Goal: Transaction & Acquisition: Purchase product/service

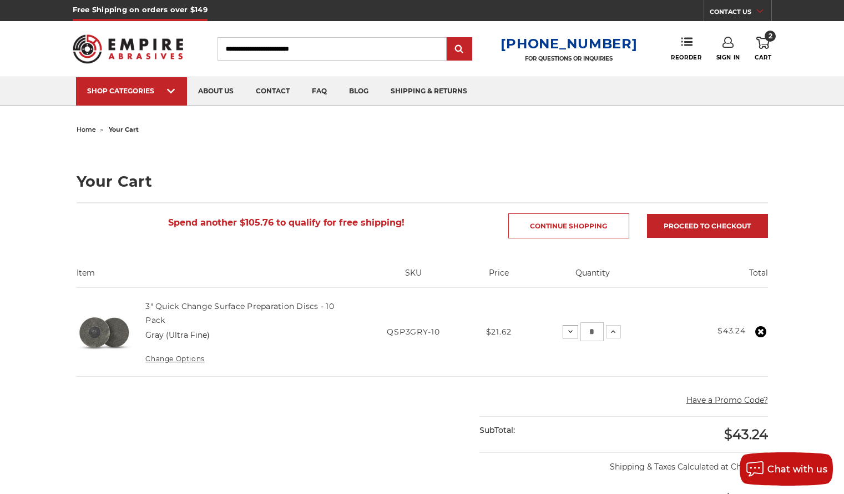
click at [573, 331] on icon at bounding box center [570, 331] width 9 height 9
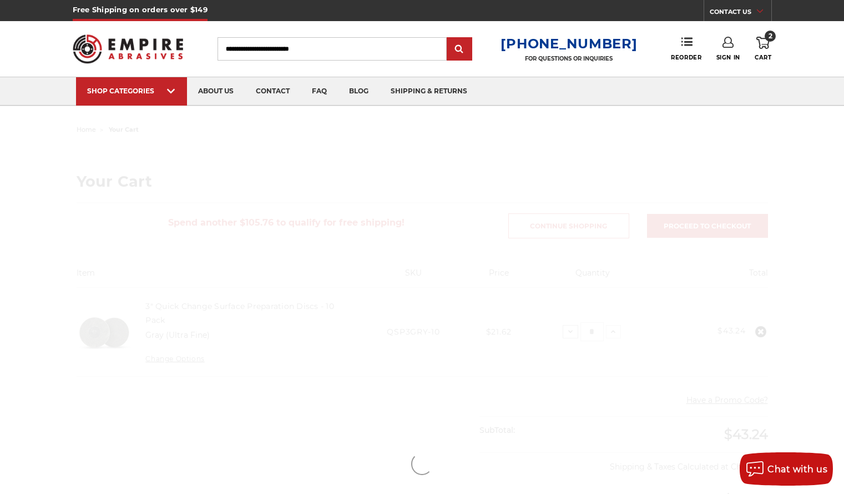
click at [573, 331] on div at bounding box center [422, 463] width 785 height 683
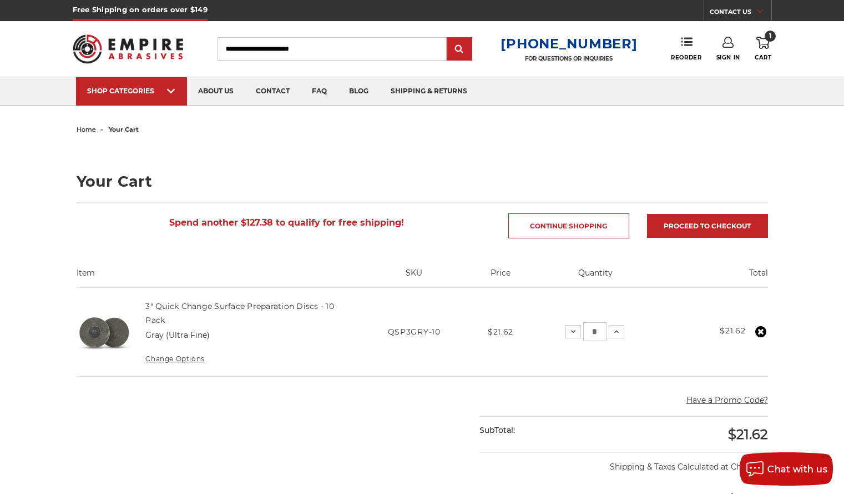
click at [535, 329] on td "Quantity: Decrease Quantity: * Increase Quantity:" at bounding box center [595, 332] width 133 height 89
click at [542, 230] on link "Continue Shopping" at bounding box center [569, 225] width 121 height 25
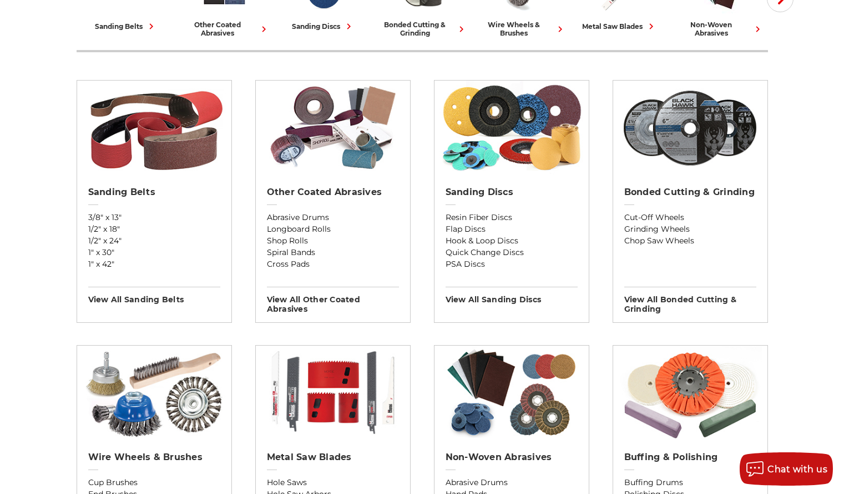
scroll to position [337, 0]
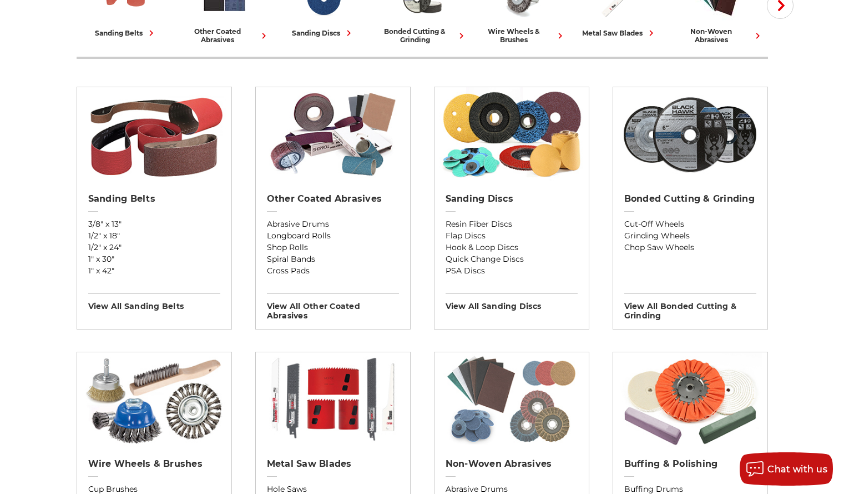
click at [536, 437] on img at bounding box center [512, 399] width 144 height 94
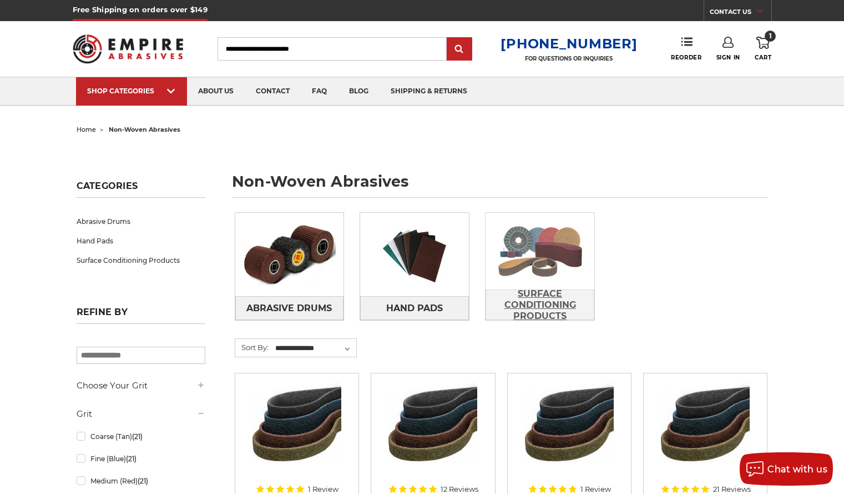
click at [534, 288] on span "Surface Conditioning Products" at bounding box center [540, 304] width 108 height 41
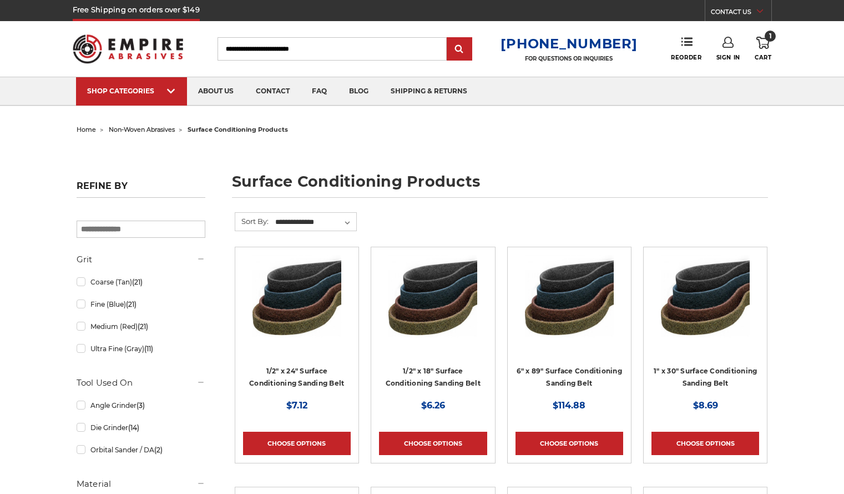
click at [534, 288] on link "Quick view" at bounding box center [569, 299] width 77 height 22
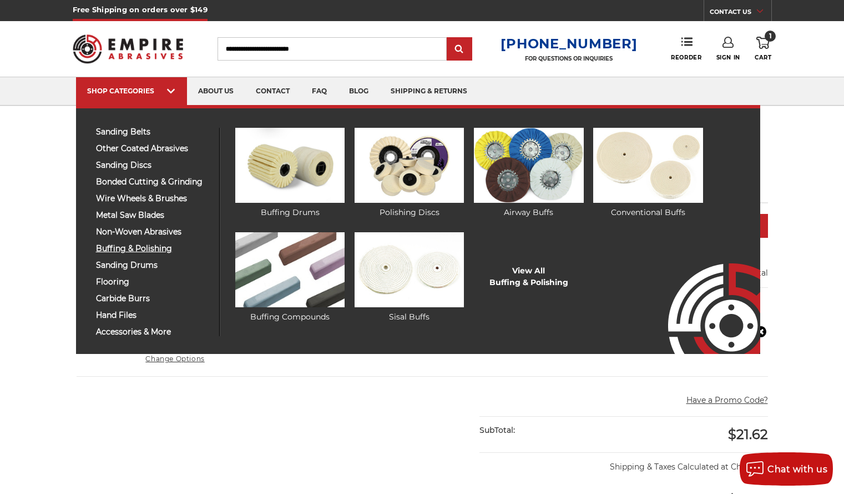
click at [157, 248] on span "buffing & polishing" at bounding box center [153, 248] width 115 height 8
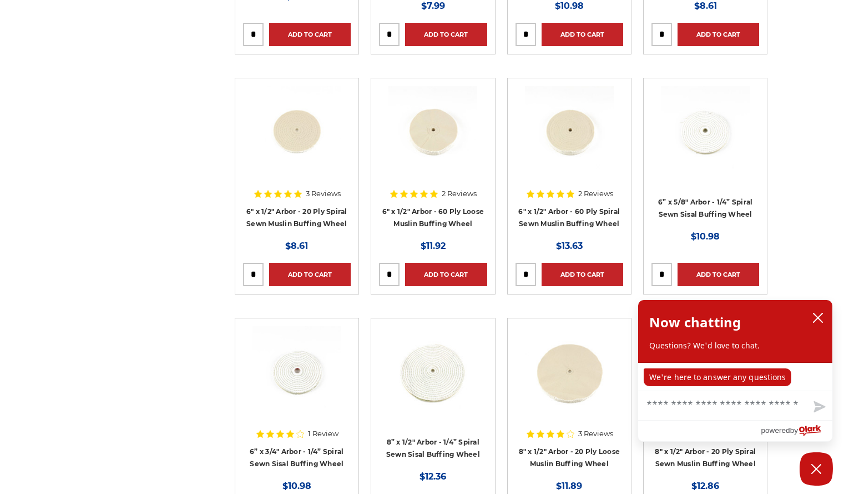
scroll to position [1863, 0]
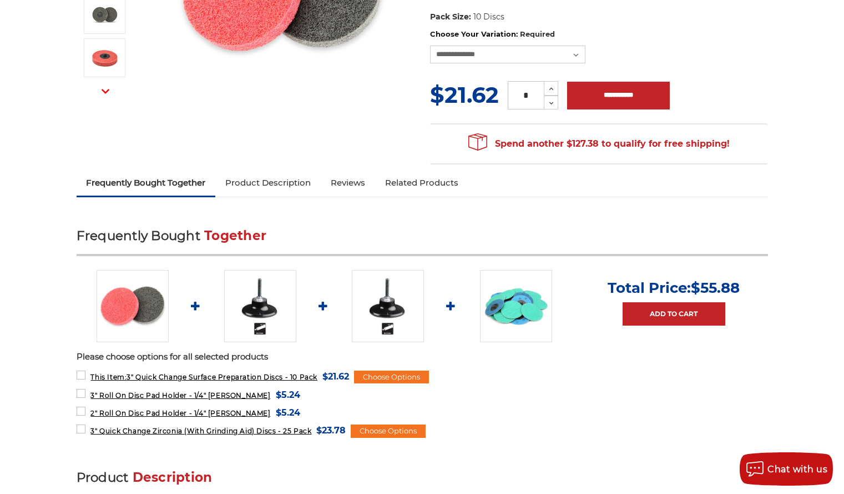
scroll to position [266, 0]
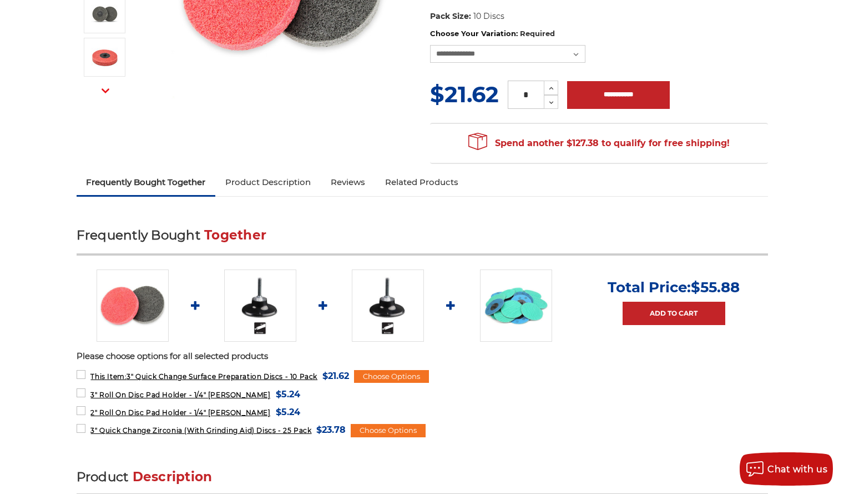
click at [124, 304] on img at bounding box center [133, 305] width 72 height 72
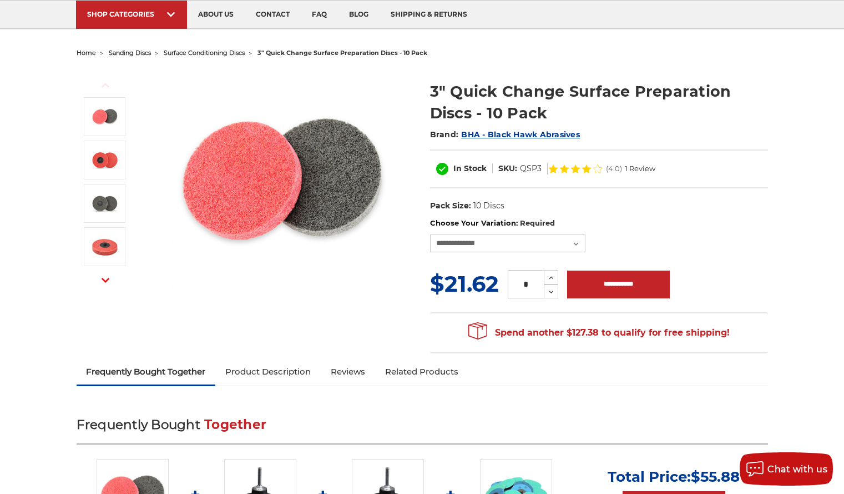
scroll to position [76, 0]
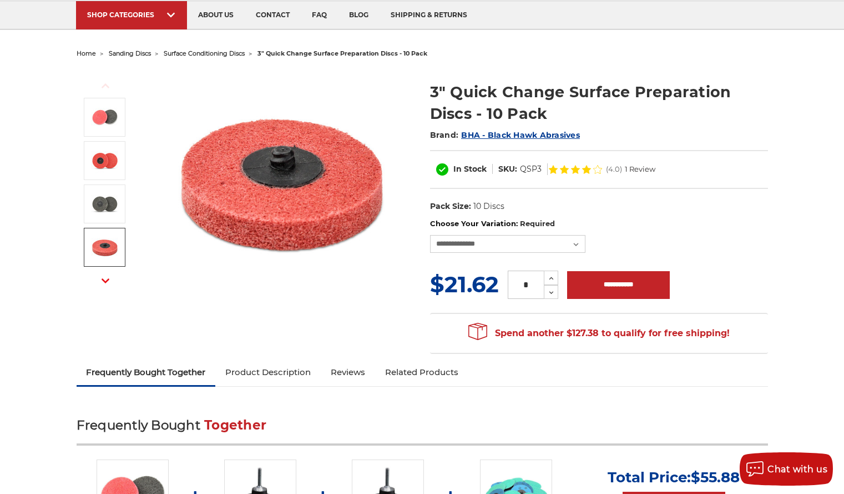
click at [108, 246] on img at bounding box center [105, 247] width 28 height 28
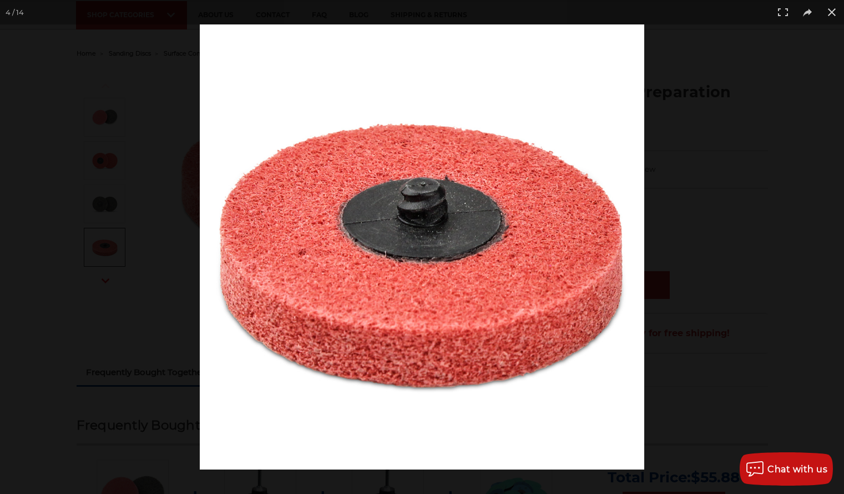
click at [108, 246] on div at bounding box center [422, 247] width 844 height 494
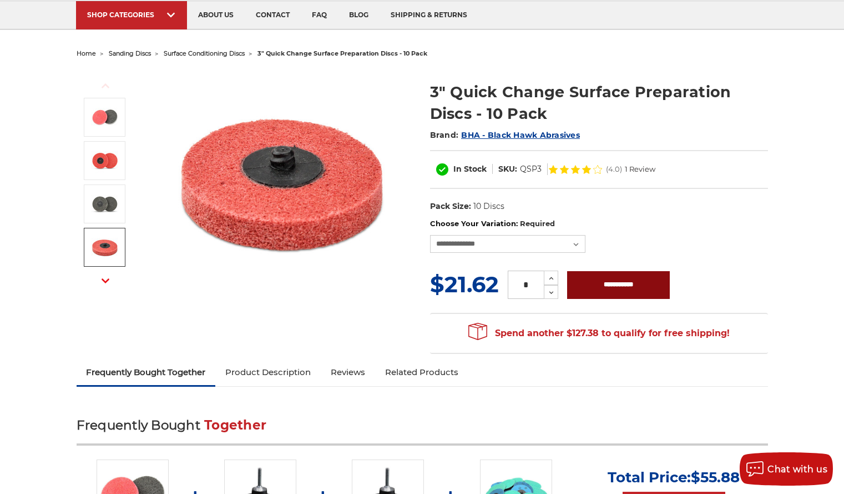
click at [624, 279] on input "**********" at bounding box center [618, 285] width 103 height 28
click at [420, 269] on section "Previous" at bounding box center [246, 180] width 354 height 222
click at [577, 242] on select "**********" at bounding box center [507, 244] width 155 height 18
select select "****"
click at [430, 235] on select "**********" at bounding box center [507, 244] width 155 height 18
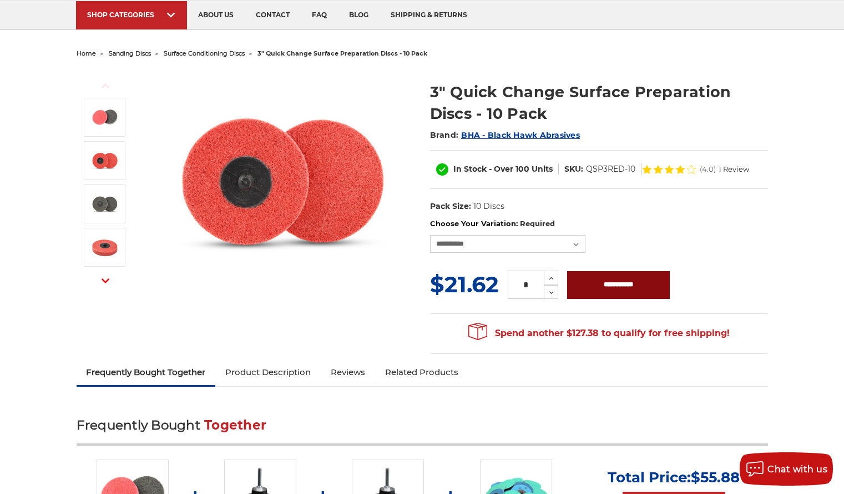
click at [641, 288] on input "**********" at bounding box center [618, 285] width 103 height 28
type input "**********"
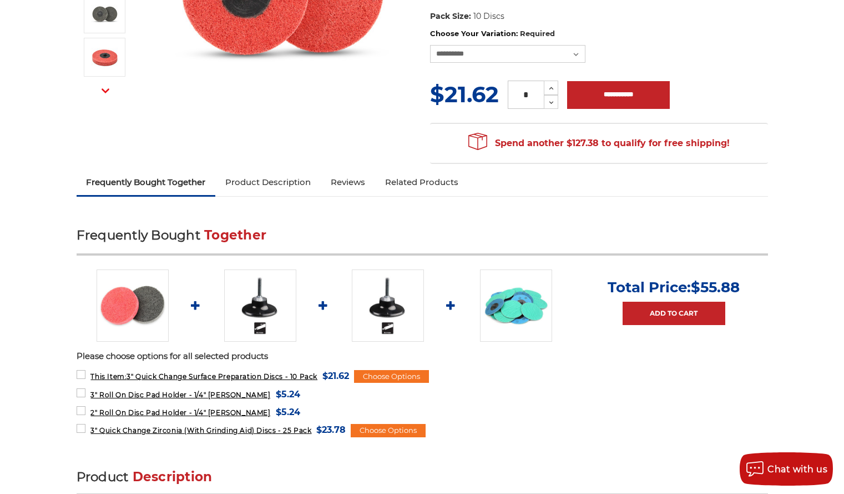
click at [255, 312] on img at bounding box center [260, 305] width 72 height 72
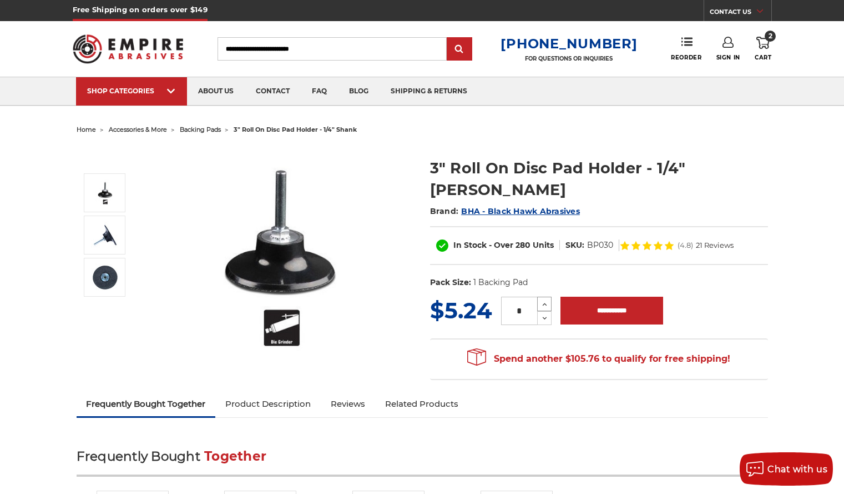
click at [544, 299] on icon at bounding box center [545, 304] width 8 height 10
type input "*"
click at [585, 296] on input "**********" at bounding box center [612, 310] width 103 height 28
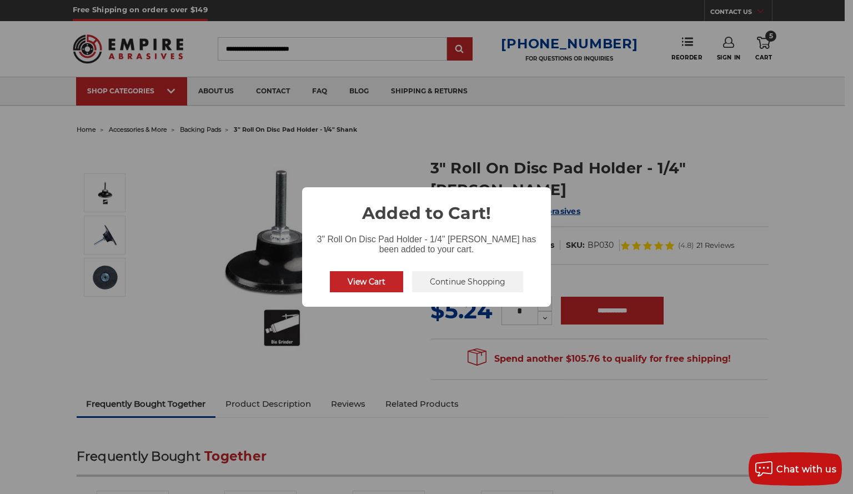
click at [388, 281] on button "View Cart" at bounding box center [366, 281] width 73 height 21
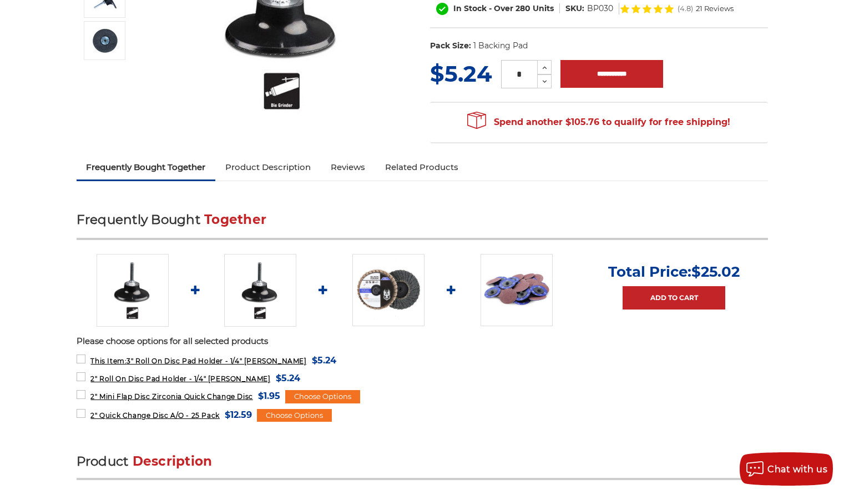
scroll to position [240, 0]
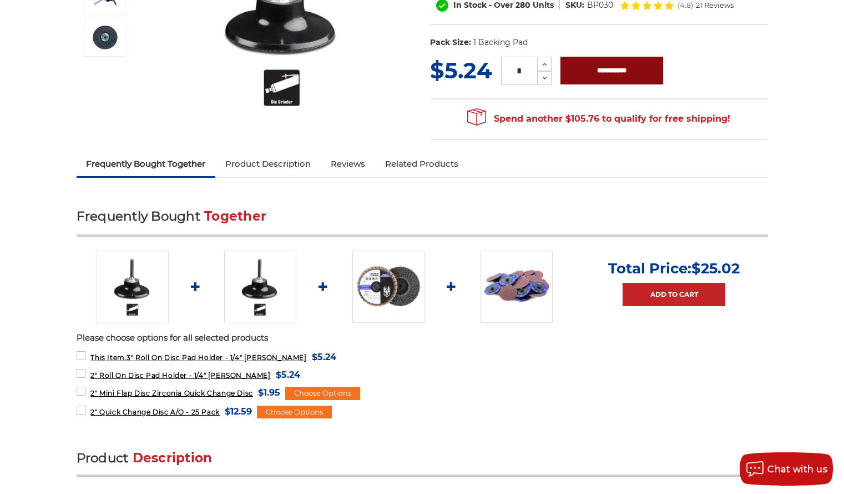
click at [616, 57] on input "**********" at bounding box center [612, 71] width 103 height 28
type input "**********"
click at [467, 414] on form "2" Quick Change Disc A/O - 25 Pack MSRP: Was: Now: $12.59 (You save ) Choose Op…" at bounding box center [423, 411] width 692 height 15
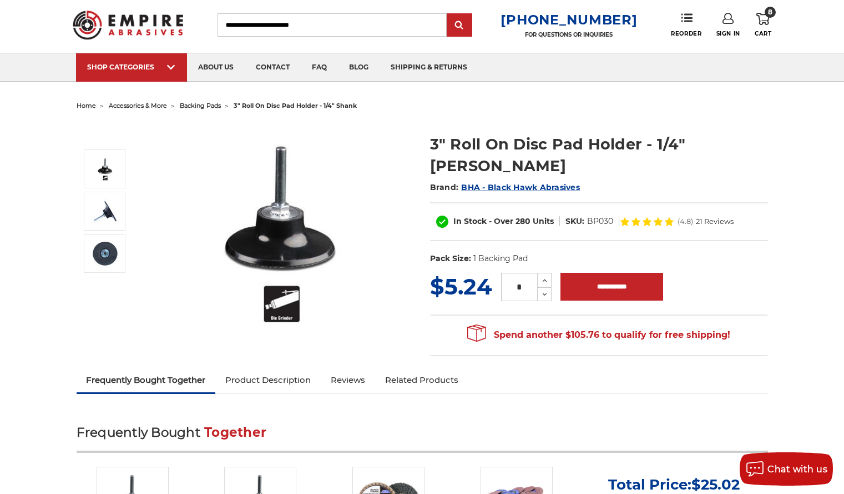
scroll to position [0, 0]
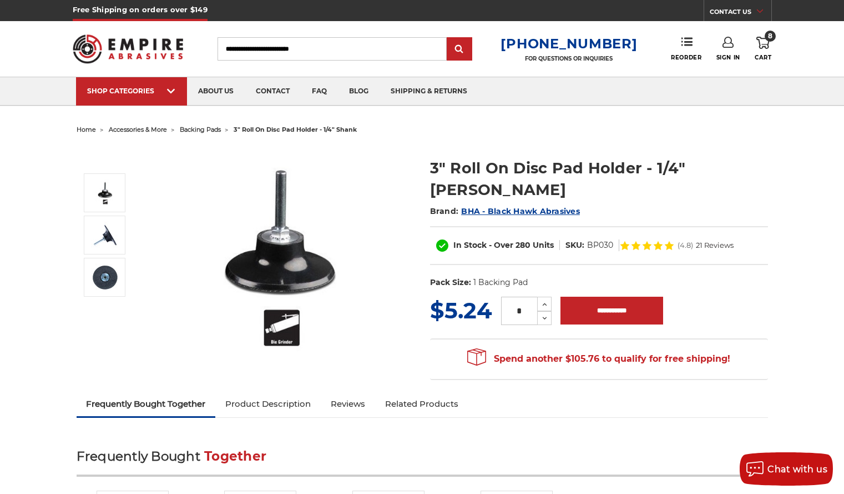
click at [764, 46] on icon at bounding box center [763, 43] width 13 height 12
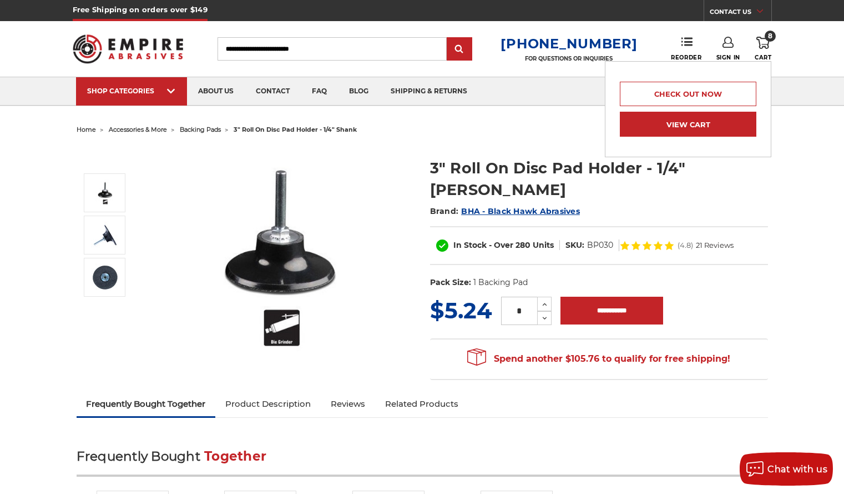
click at [709, 128] on link "View Cart" at bounding box center [688, 124] width 137 height 25
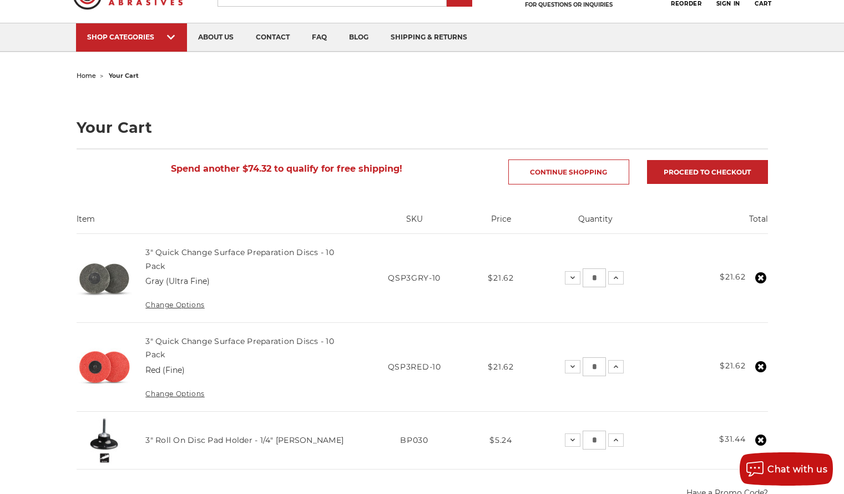
scroll to position [56, 0]
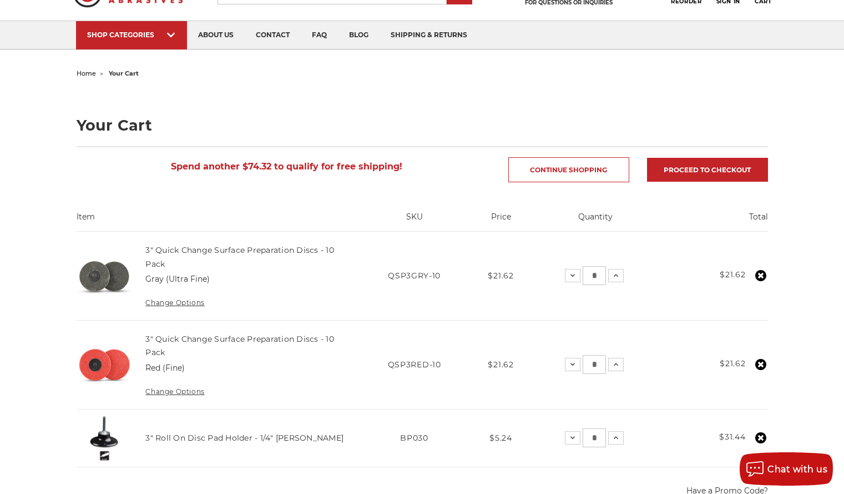
click at [34, 381] on div "home your cart Your Cart Spend another $74.32 to qualify for free shipping! Con…" at bounding box center [422, 476] width 785 height 820
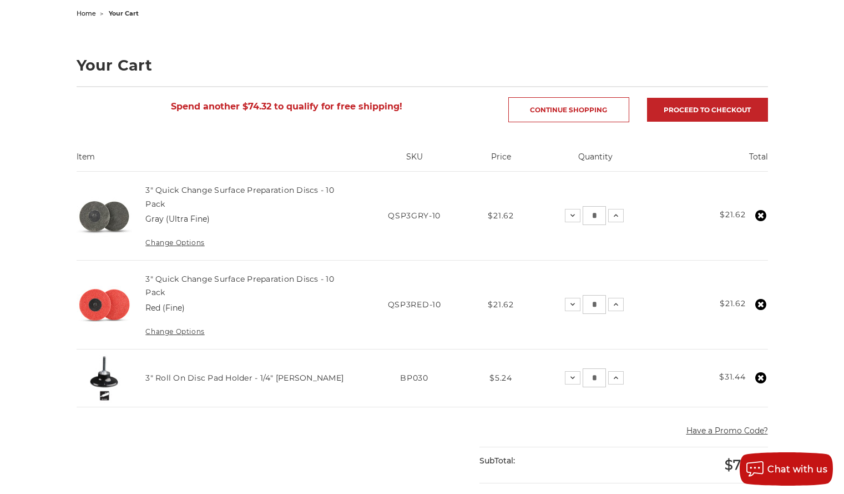
scroll to position [117, 0]
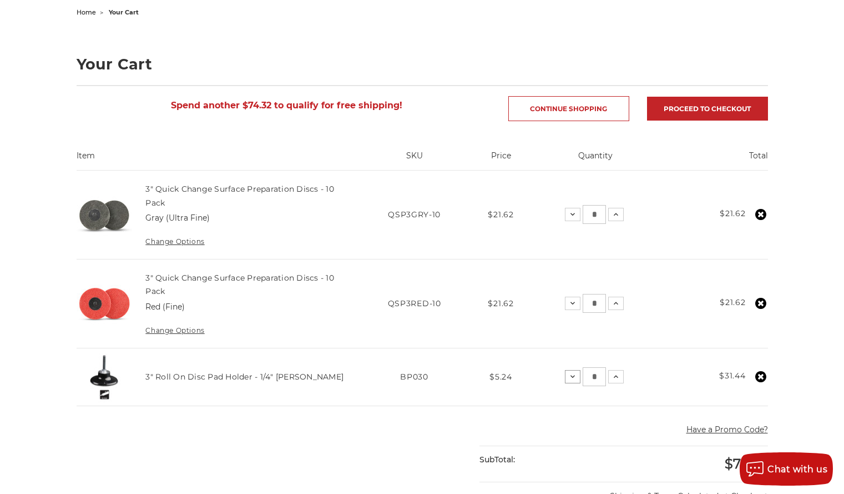
click at [578, 373] on button "Decrease Quantity:" at bounding box center [573, 376] width 16 height 13
click at [575, 376] on icon at bounding box center [570, 376] width 9 height 9
click at [569, 378] on icon at bounding box center [570, 376] width 9 height 9
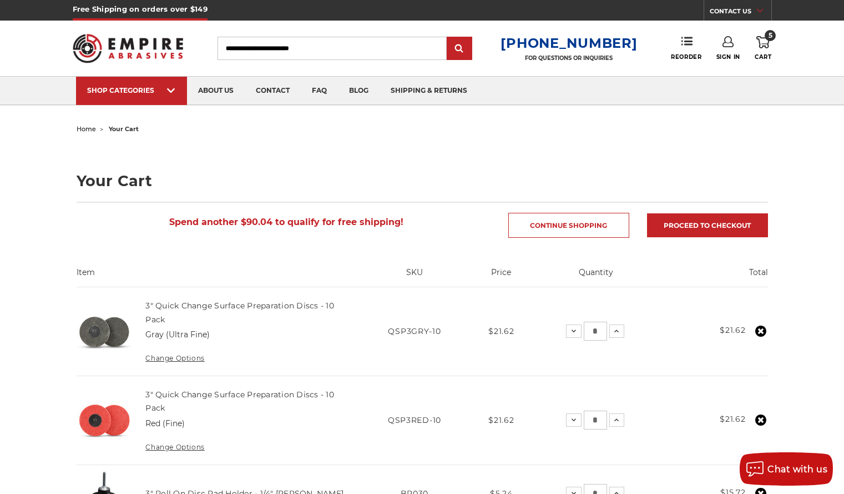
scroll to position [0, 0]
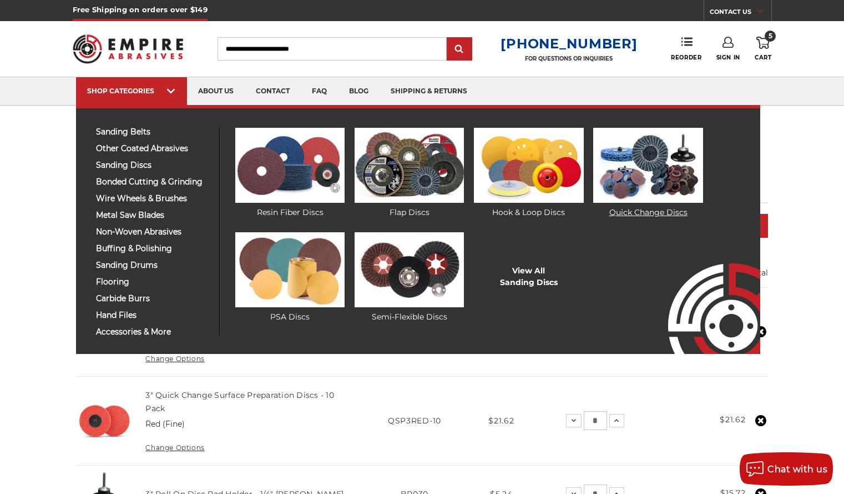
click at [646, 152] on img at bounding box center [647, 165] width 109 height 75
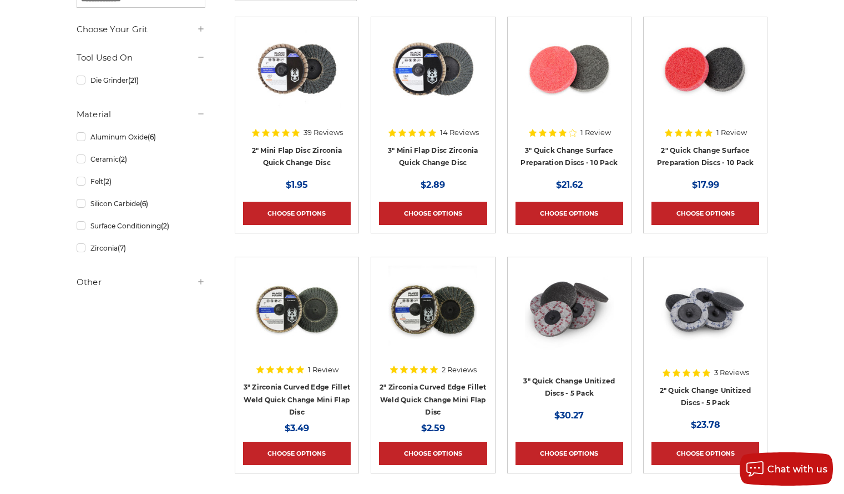
scroll to position [247, 0]
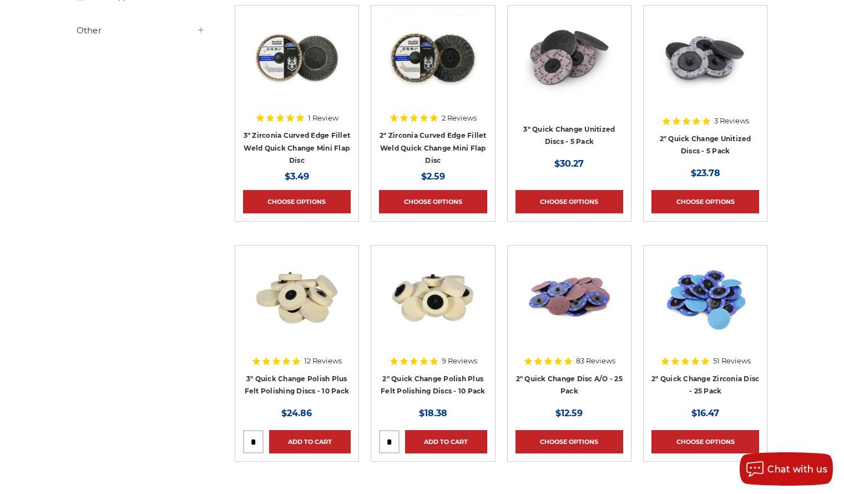
scroll to position [482, 0]
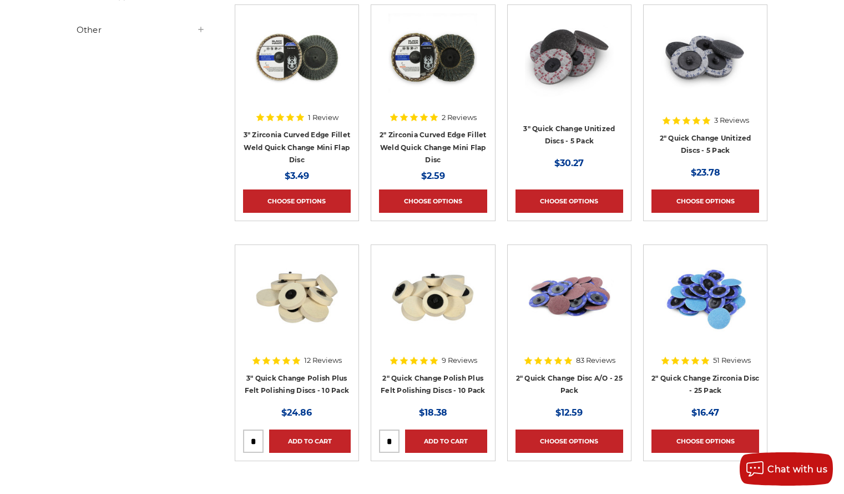
click at [828, 396] on div "home sanding discs quick change discs quick change discs Refine by × Browse by …" at bounding box center [422, 355] width 844 height 1431
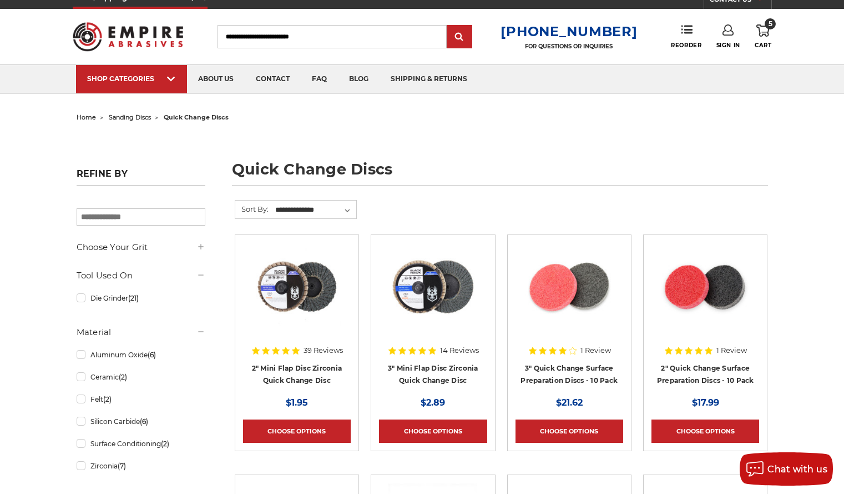
scroll to position [0, 0]
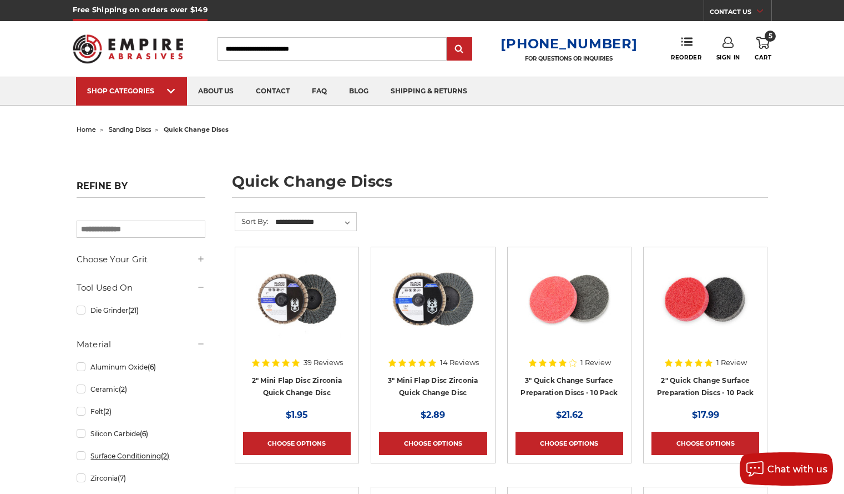
click at [93, 458] on link "Surface Conditioning (2)" at bounding box center [141, 455] width 129 height 19
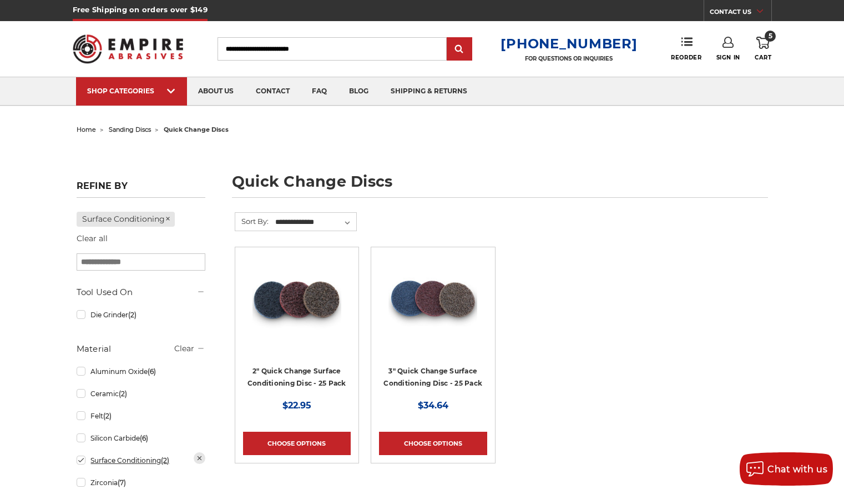
click at [93, 458] on link "Surface Conditioning (2)" at bounding box center [141, 459] width 129 height 19
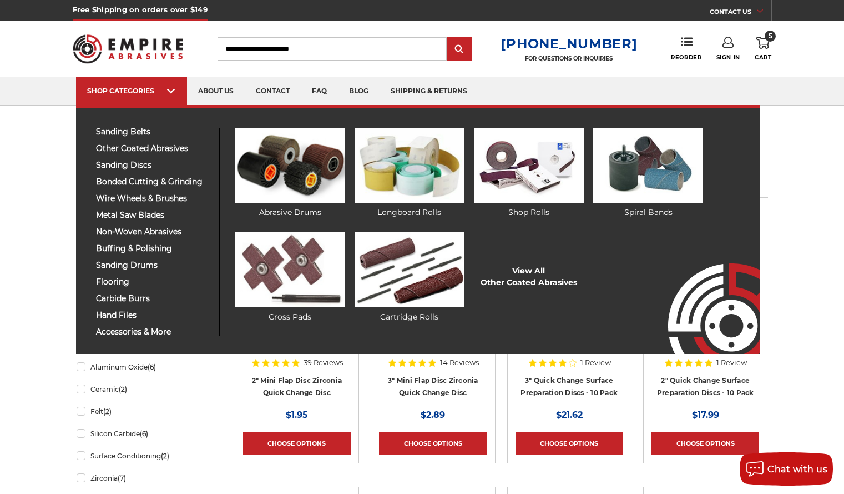
click at [130, 150] on span "other coated abrasives" at bounding box center [153, 148] width 115 height 8
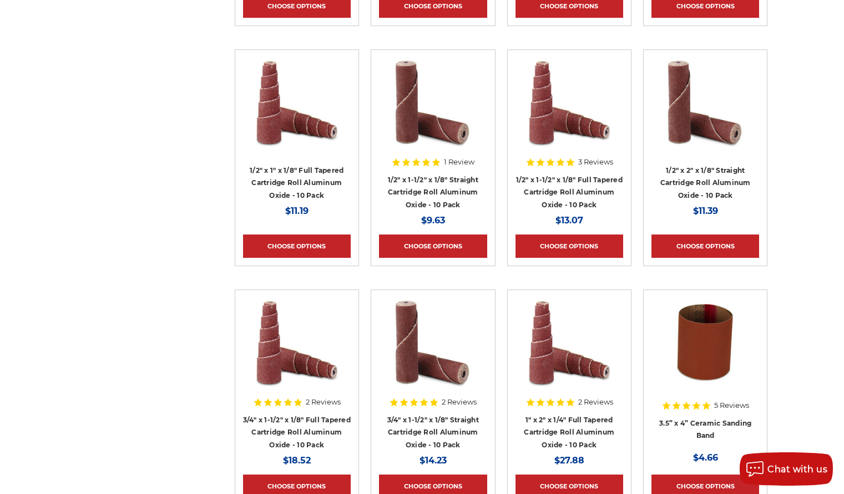
scroll to position [4636, 0]
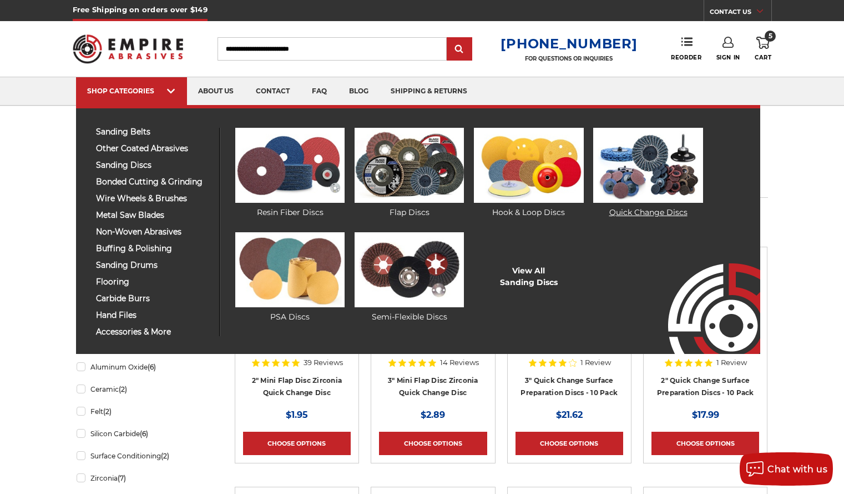
click at [628, 168] on img at bounding box center [647, 165] width 109 height 75
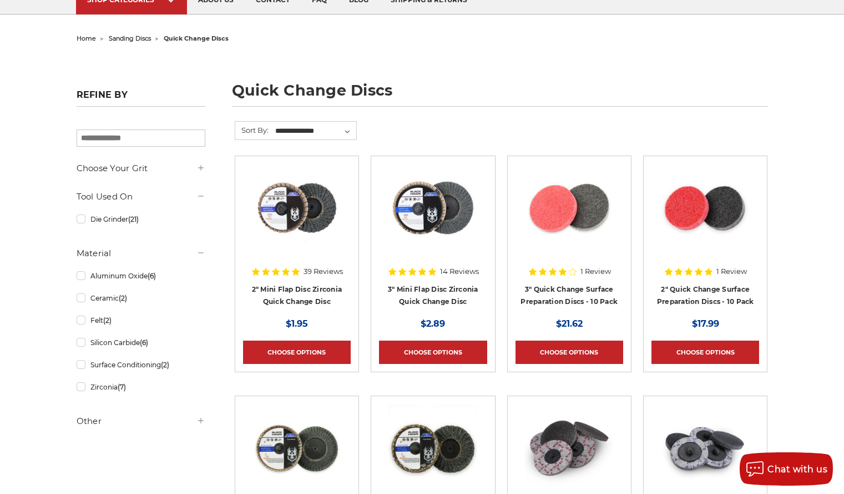
scroll to position [92, 0]
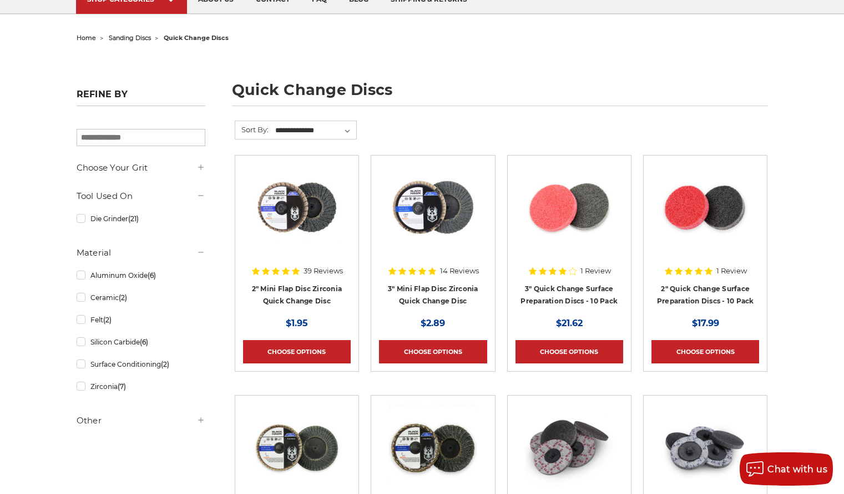
click at [83, 218] on link "Die Grinder (21)" at bounding box center [141, 218] width 129 height 19
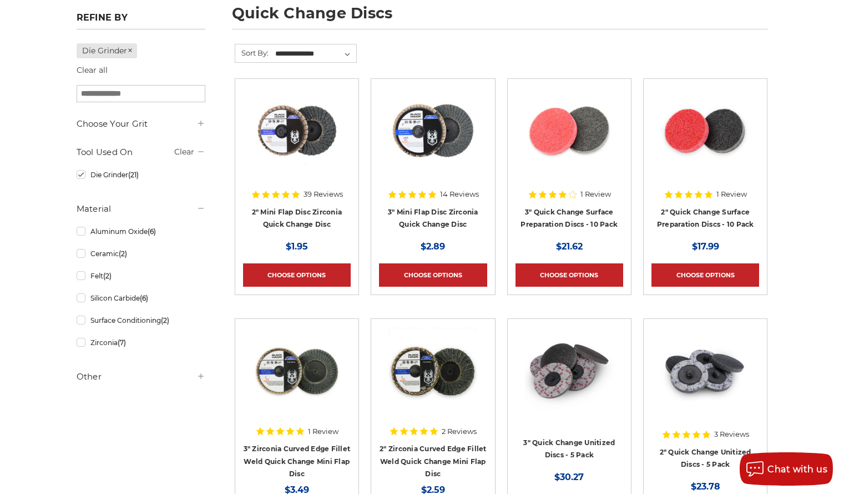
scroll to position [167, 0]
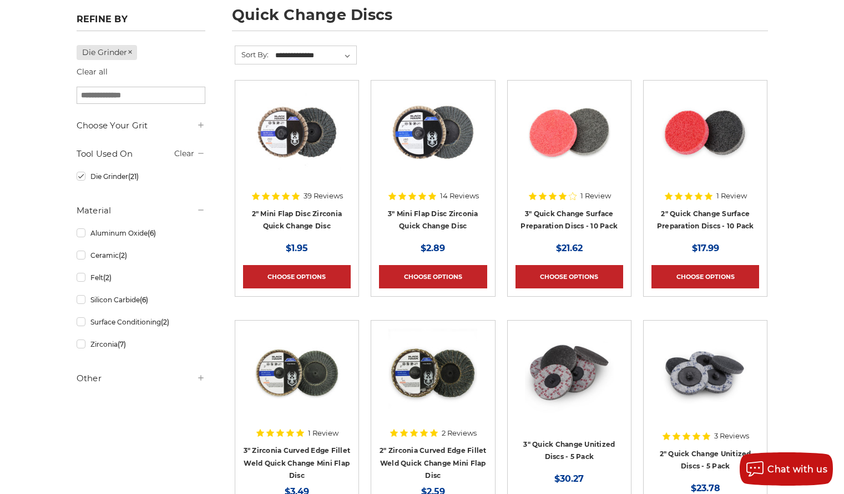
click at [121, 100] on input "search" at bounding box center [141, 95] width 129 height 17
click at [152, 100] on input "search" at bounding box center [141, 95] width 129 height 17
click at [80, 232] on link "Aluminum Oxide (6)" at bounding box center [141, 232] width 129 height 19
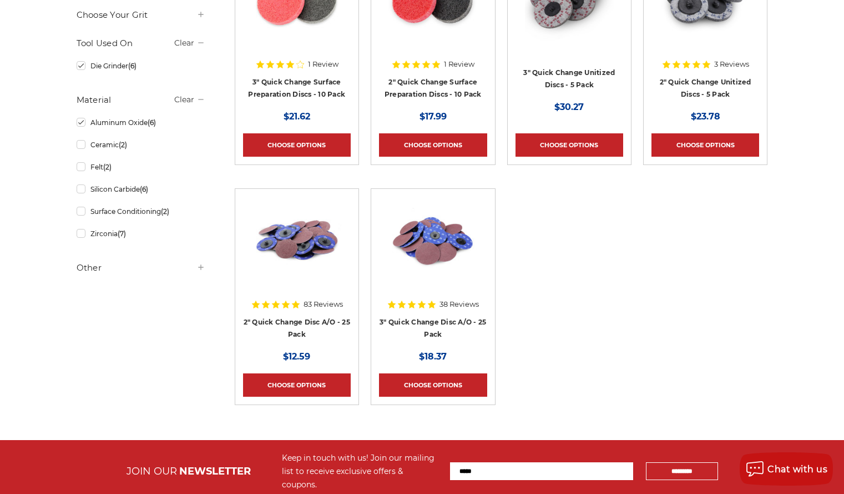
scroll to position [299, 0]
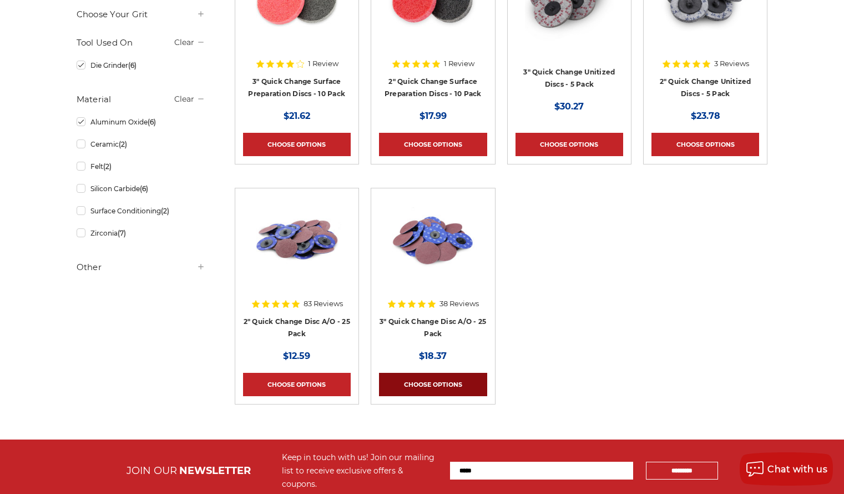
click at [429, 389] on link "Choose Options" at bounding box center [433, 384] width 108 height 23
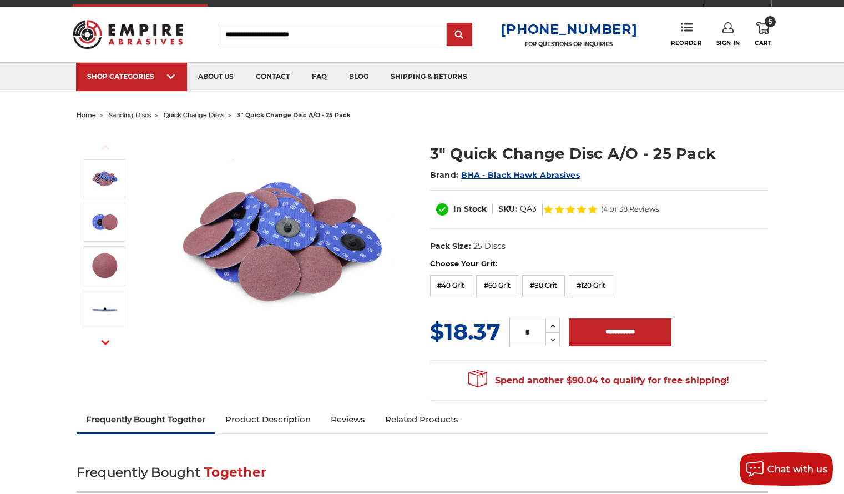
scroll to position [14, 0]
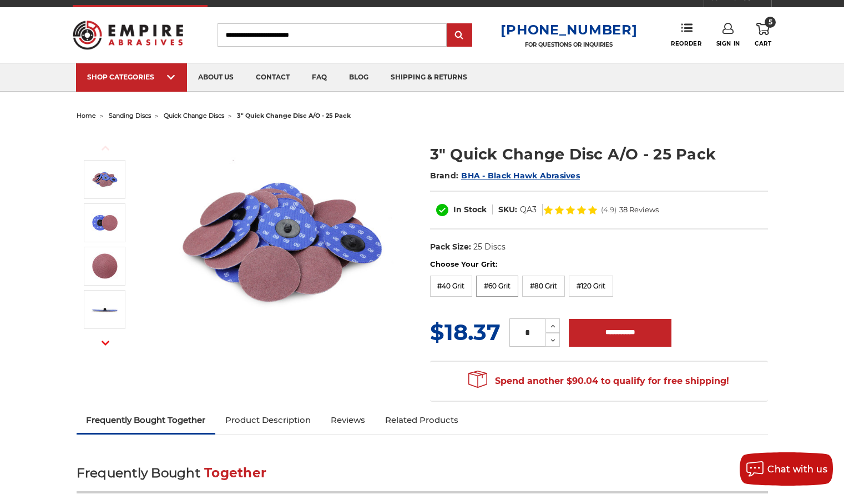
click at [506, 289] on label "#60 Grit" at bounding box center [497, 285] width 42 height 21
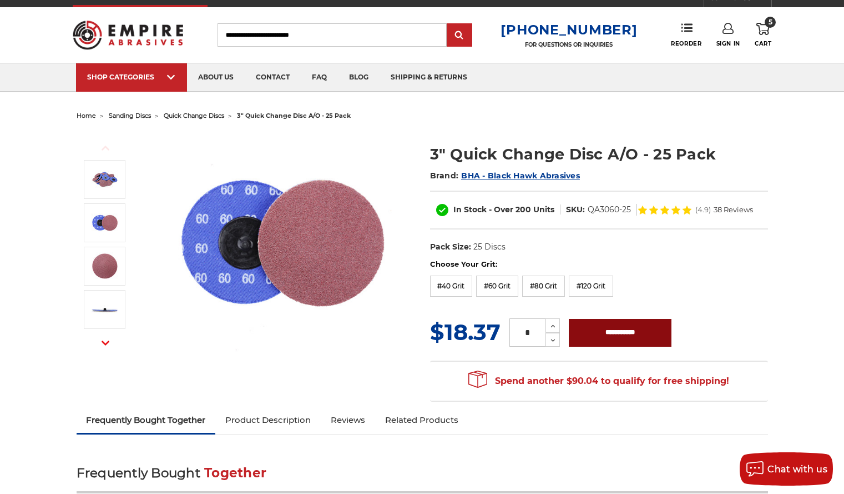
click at [595, 335] on input "**********" at bounding box center [620, 333] width 103 height 28
click at [601, 289] on label "#120 Grit" at bounding box center [591, 285] width 44 height 21
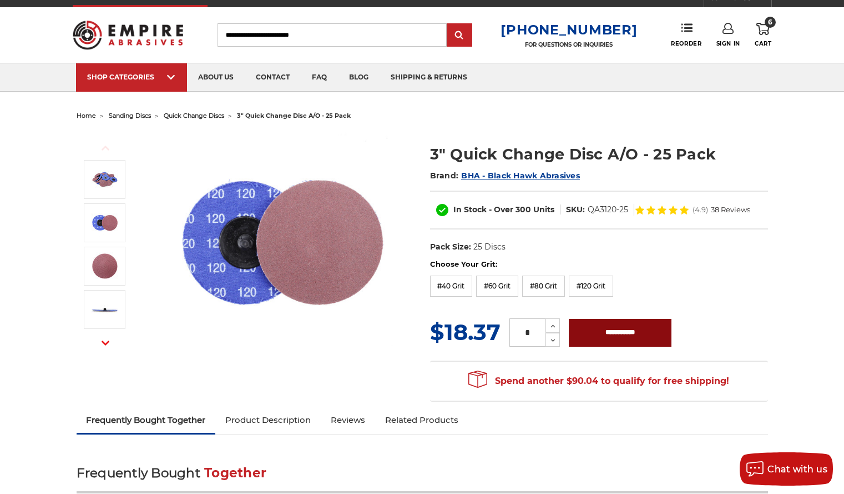
click at [598, 338] on input "**********" at bounding box center [620, 333] width 103 height 28
click at [368, 305] on img at bounding box center [283, 243] width 222 height 222
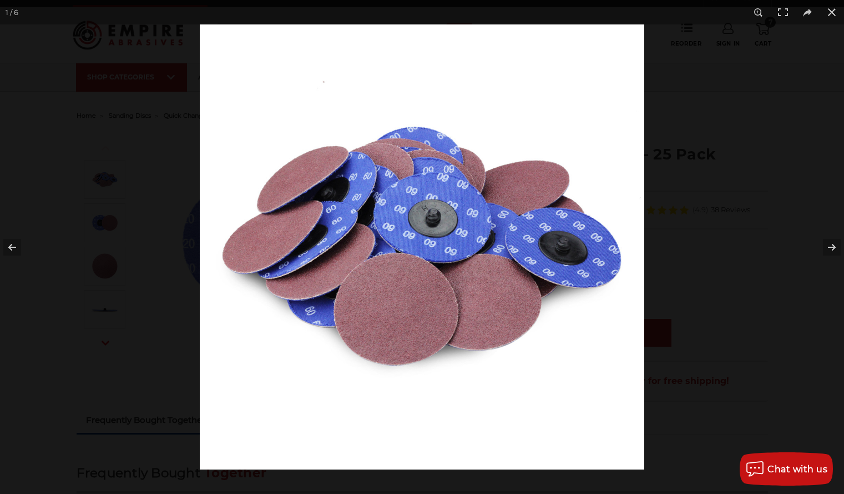
click at [755, 98] on div at bounding box center [622, 271] width 844 height 494
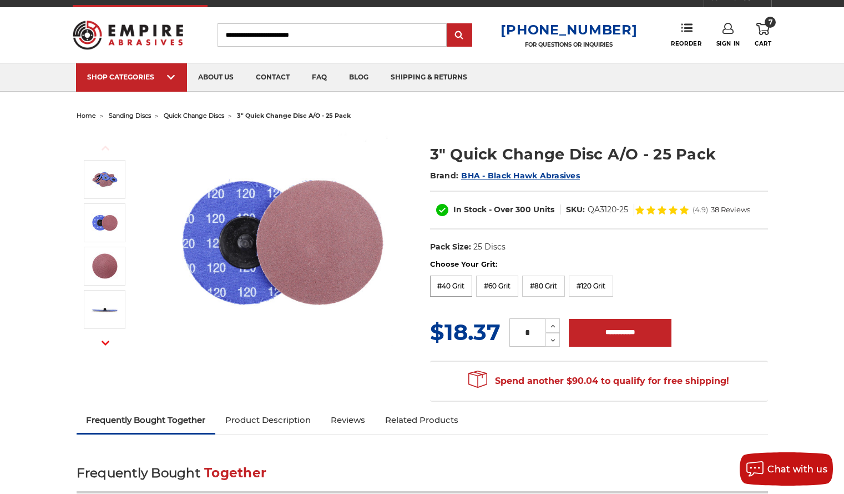
click at [442, 283] on label "#40 Grit" at bounding box center [451, 285] width 43 height 21
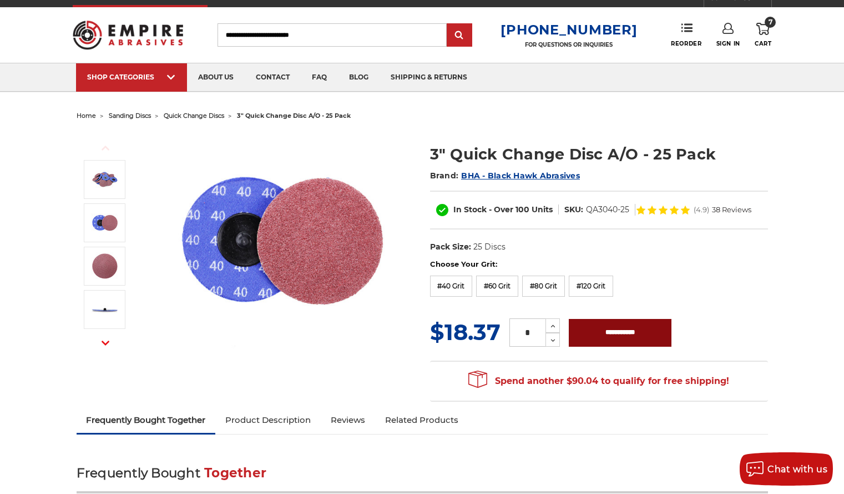
click at [609, 334] on input "**********" at bounding box center [620, 333] width 103 height 28
drag, startPoint x: 380, startPoint y: 283, endPoint x: 359, endPoint y: 296, distance: 24.8
click at [359, 296] on img at bounding box center [283, 243] width 222 height 222
click at [591, 336] on input "**********" at bounding box center [620, 333] width 103 height 28
type input "**********"
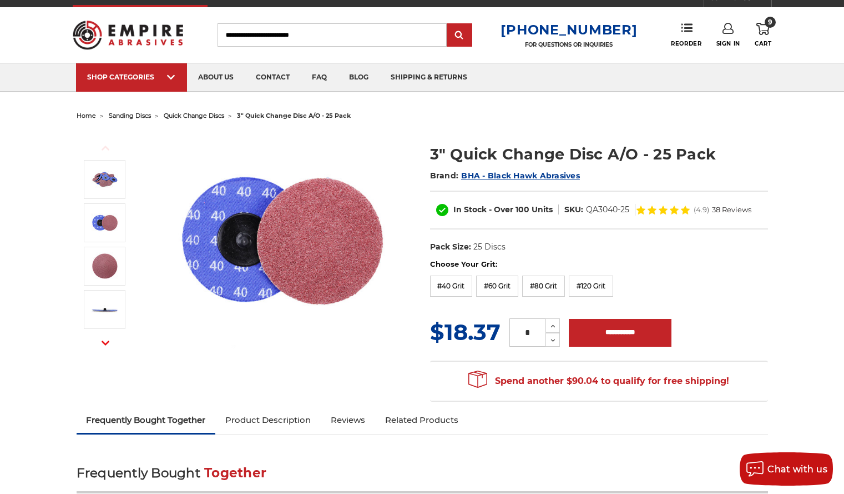
click at [765, 29] on icon at bounding box center [763, 29] width 13 height 12
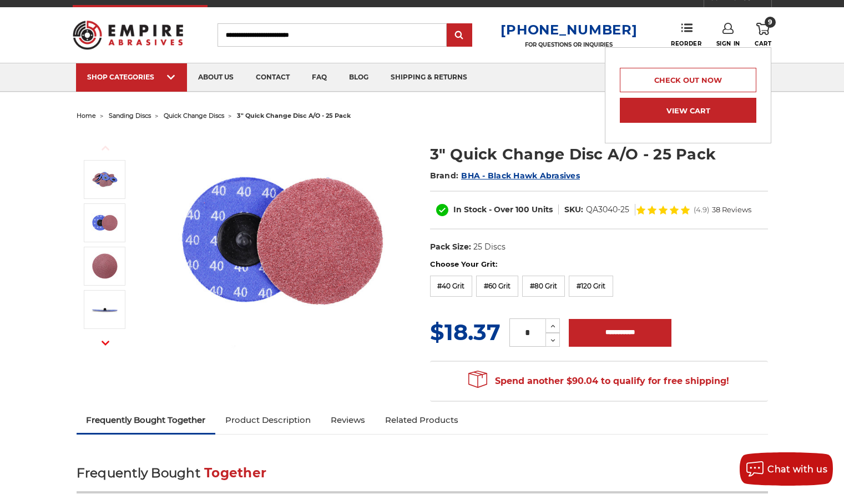
click at [682, 105] on link "View Cart" at bounding box center [688, 110] width 137 height 25
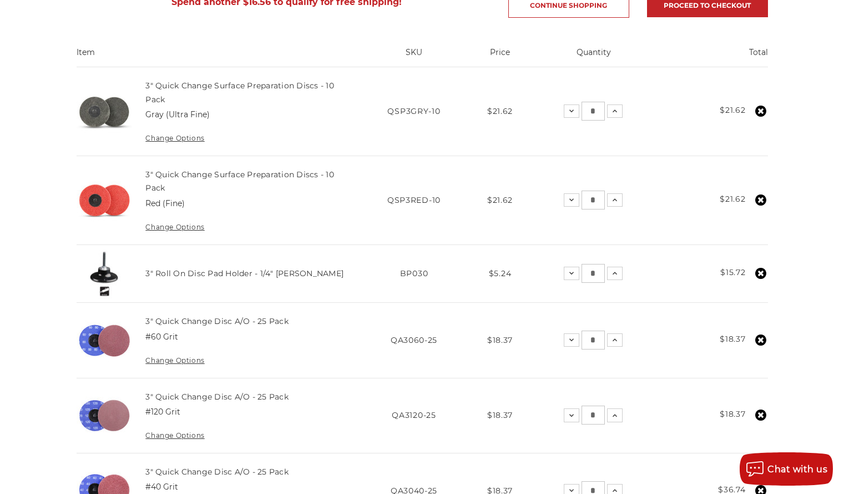
scroll to position [217, 0]
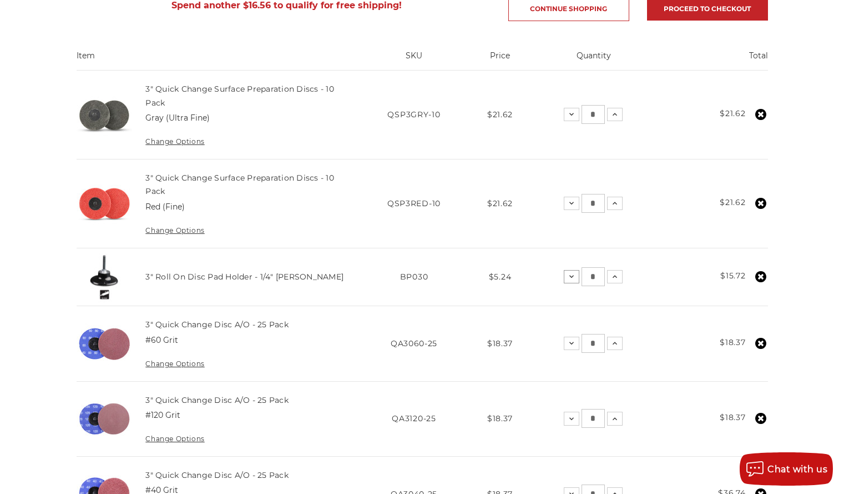
click at [575, 275] on icon at bounding box center [571, 276] width 9 height 9
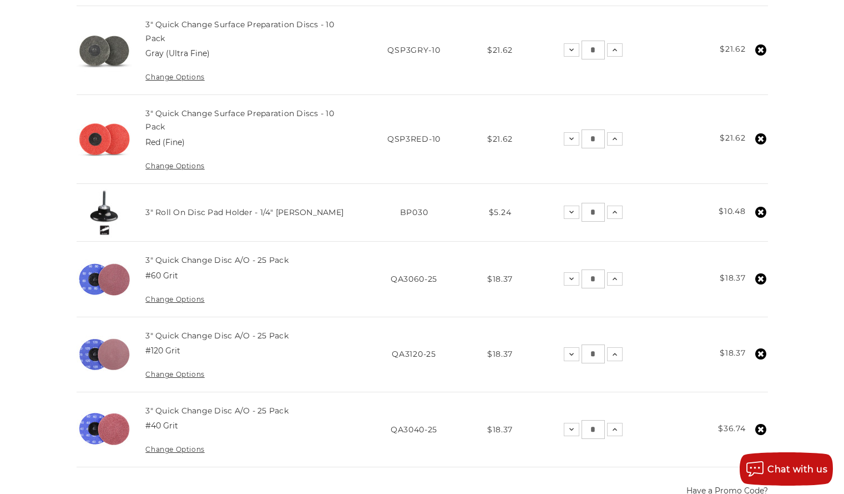
scroll to position [280, 0]
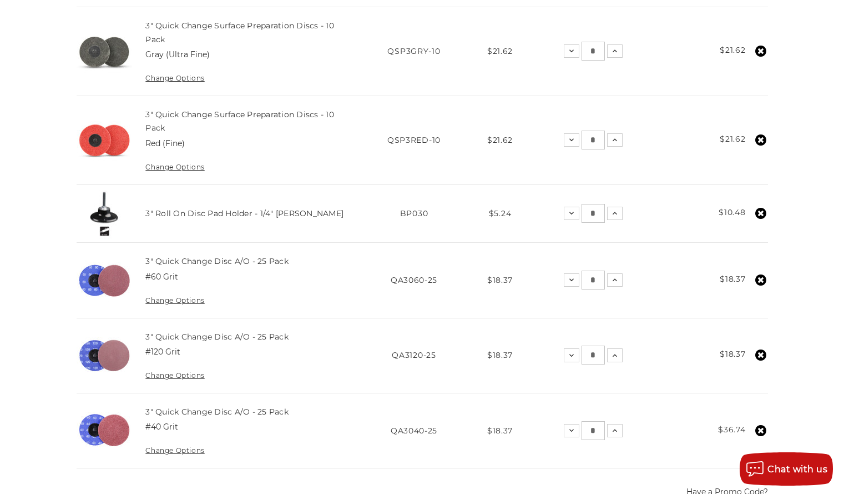
click at [831, 316] on div "home your cart Your Cart Spend another $21.80 to qualify for free shipping! Con…" at bounding box center [422, 363] width 844 height 1045
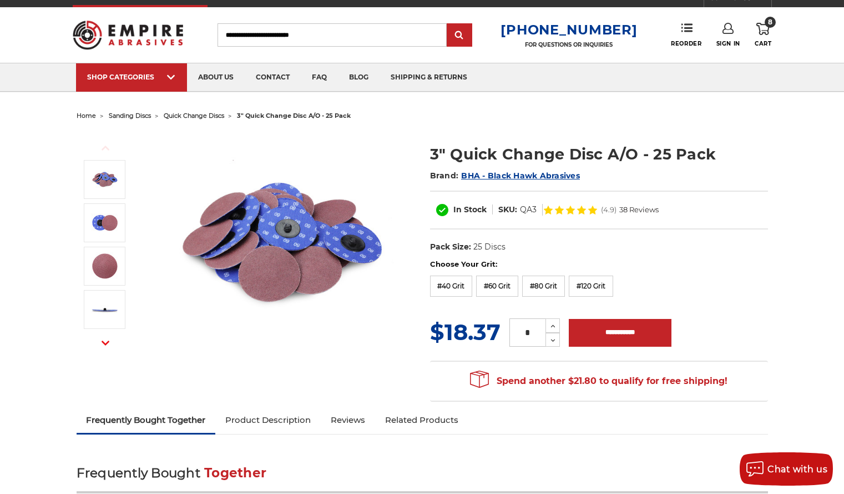
click at [427, 421] on link "Related Products" at bounding box center [421, 419] width 93 height 24
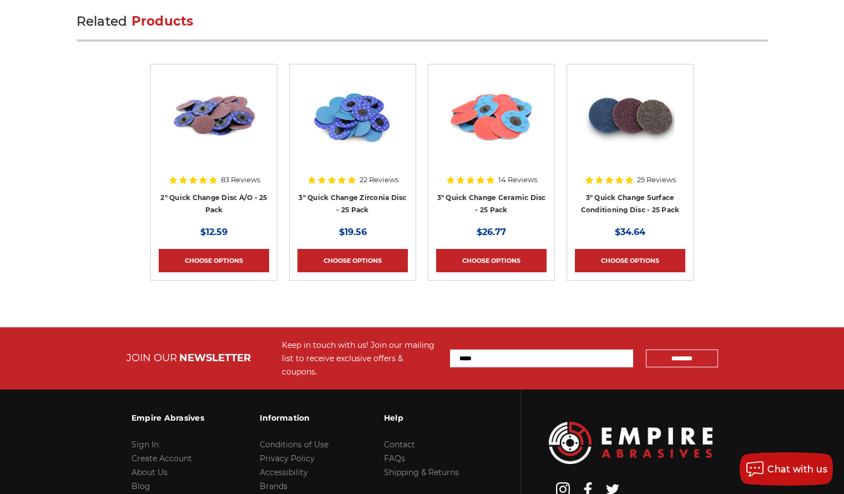
scroll to position [3363, 0]
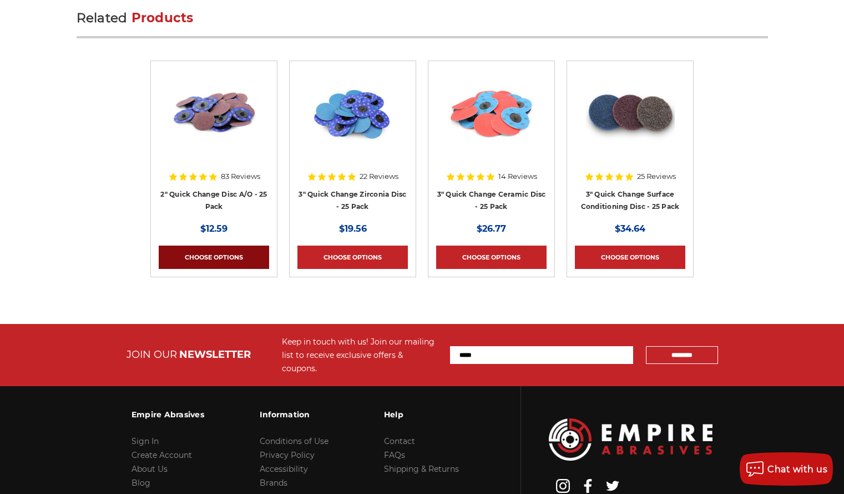
click at [215, 251] on link "Choose Options" at bounding box center [214, 256] width 110 height 23
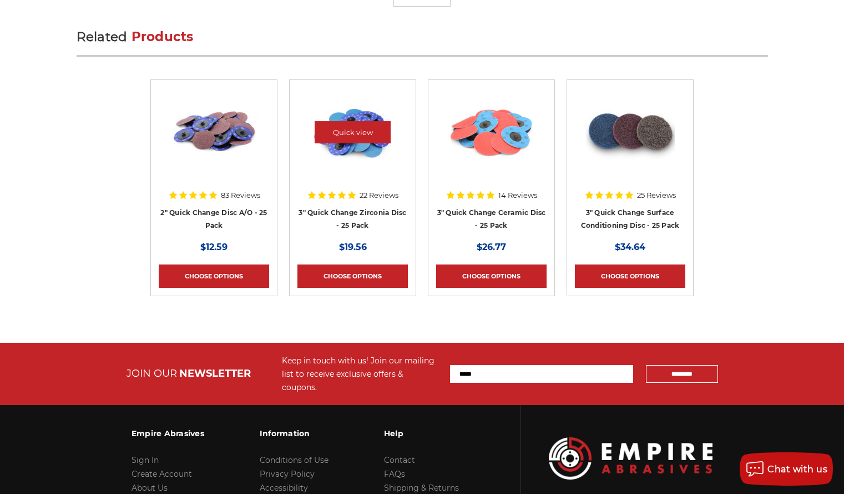
scroll to position [3363, 0]
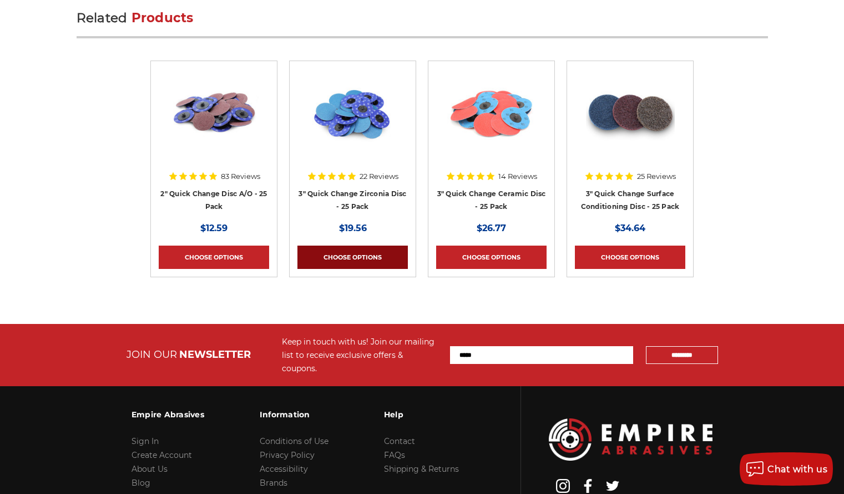
click at [350, 260] on link "Choose Options" at bounding box center [353, 256] width 110 height 23
click at [501, 206] on link "3" Quick Change Ceramic Disc - 25 Pack" at bounding box center [491, 199] width 109 height 21
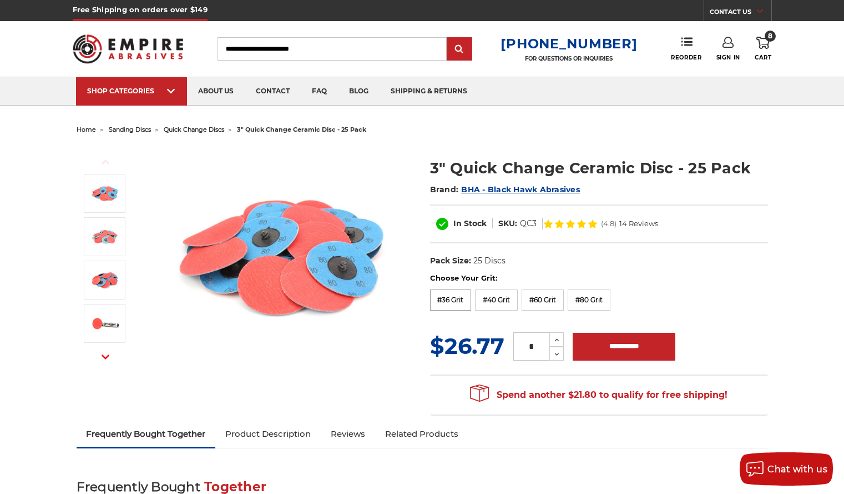
click at [448, 303] on label "#36 Grit" at bounding box center [451, 299] width 42 height 21
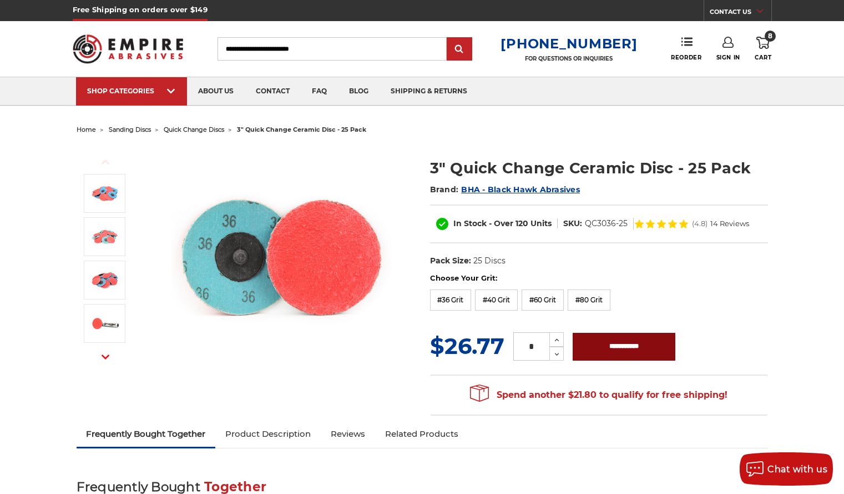
click at [606, 350] on input "**********" at bounding box center [624, 347] width 103 height 28
type input "**********"
click at [447, 286] on div "Choose Your Grit: #36 Grit #40 Grit #60 Grit #80 Grit #120 Grit" at bounding box center [599, 294] width 338 height 42
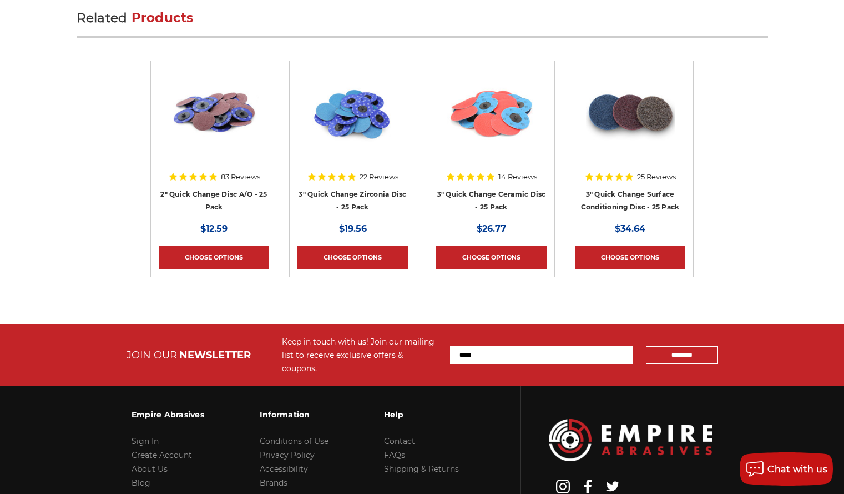
scroll to position [3384, 0]
click at [613, 203] on link "3" Quick Change Surface Conditioning Disc - 25 Pack" at bounding box center [630, 200] width 99 height 21
click at [496, 256] on link "Choose Options" at bounding box center [491, 256] width 110 height 23
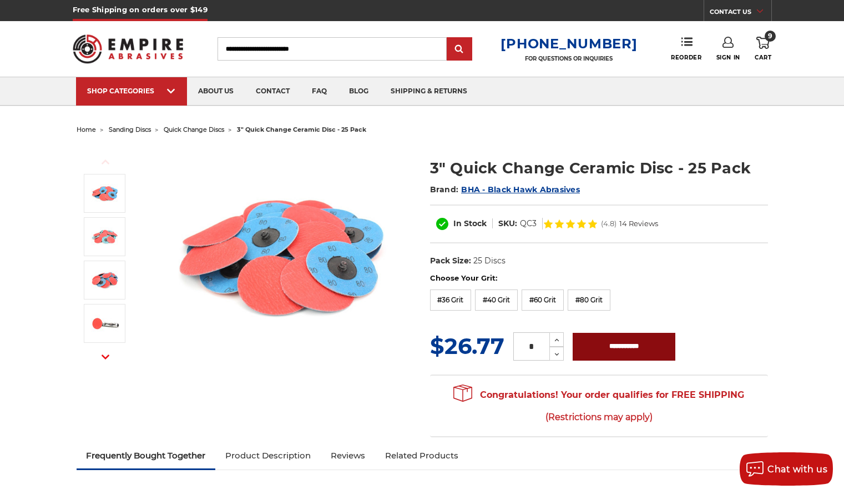
click at [628, 351] on input "**********" at bounding box center [624, 347] width 103 height 28
click at [379, 392] on div "Previous" at bounding box center [422, 290] width 707 height 305
click at [453, 298] on label "#36 Grit" at bounding box center [451, 299] width 42 height 21
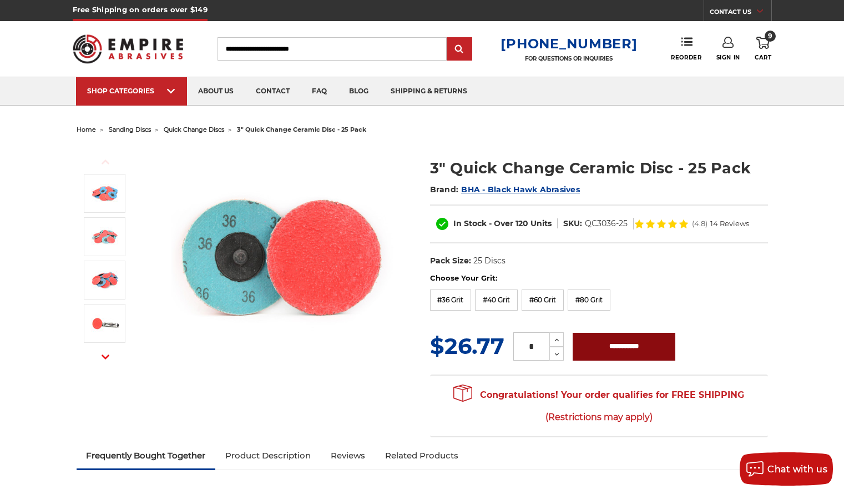
click at [618, 356] on input "**********" at bounding box center [624, 347] width 103 height 28
type input "**********"
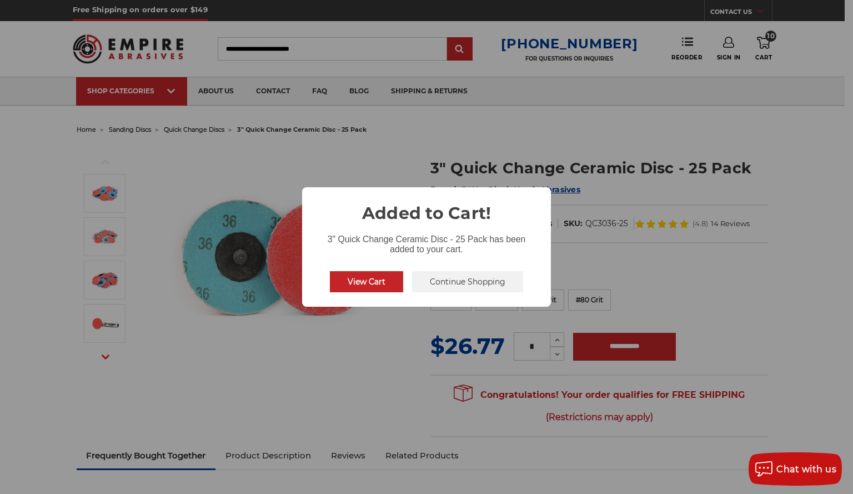
drag, startPoint x: 353, startPoint y: 279, endPoint x: 370, endPoint y: 271, distance: 18.4
click at [370, 271] on button "View Cart" at bounding box center [366, 281] width 73 height 21
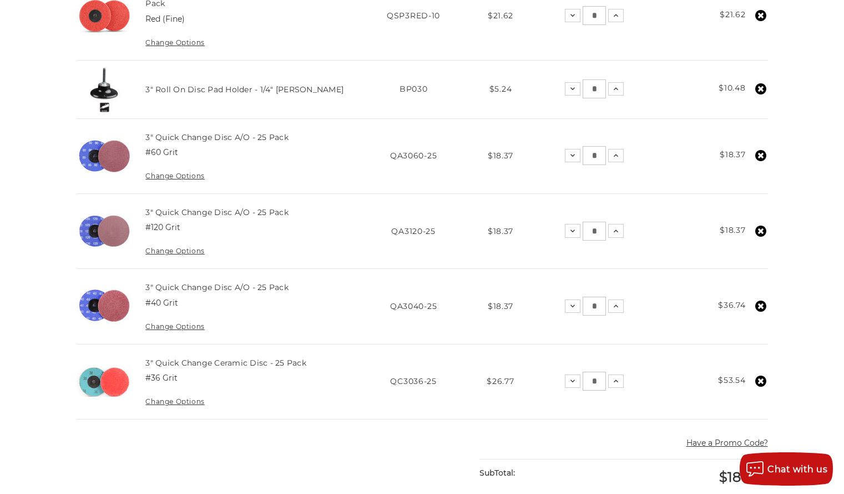
scroll to position [434, 0]
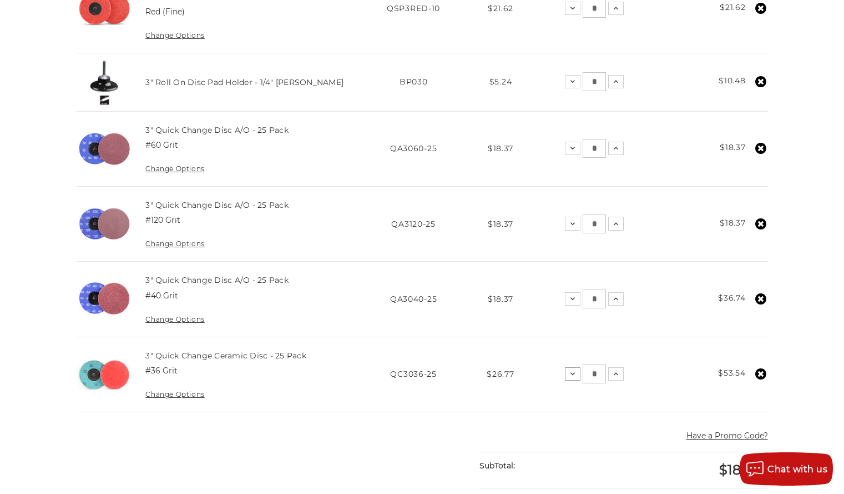
click at [573, 373] on icon at bounding box center [572, 373] width 9 height 9
click at [576, 301] on icon at bounding box center [572, 298] width 9 height 9
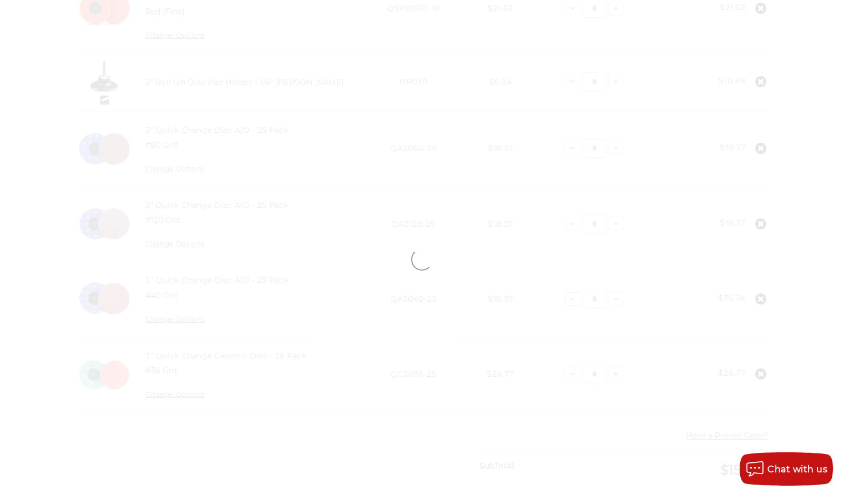
scroll to position [412, 0]
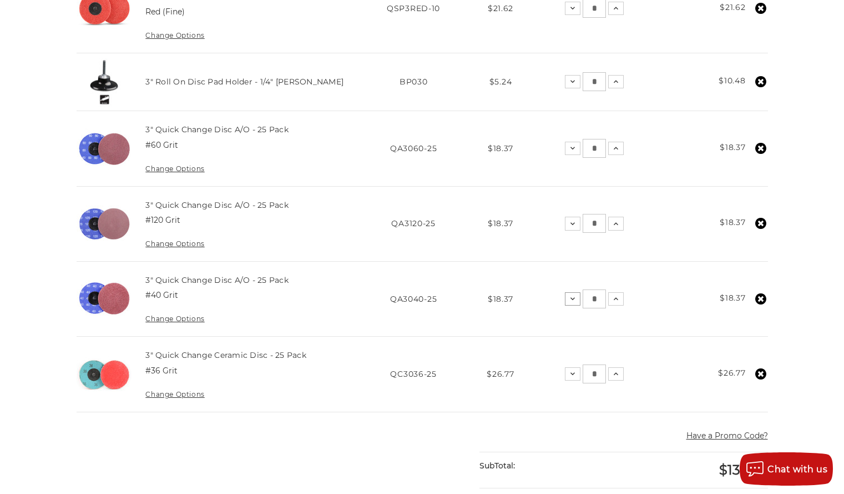
click at [576, 301] on icon at bounding box center [572, 298] width 9 height 9
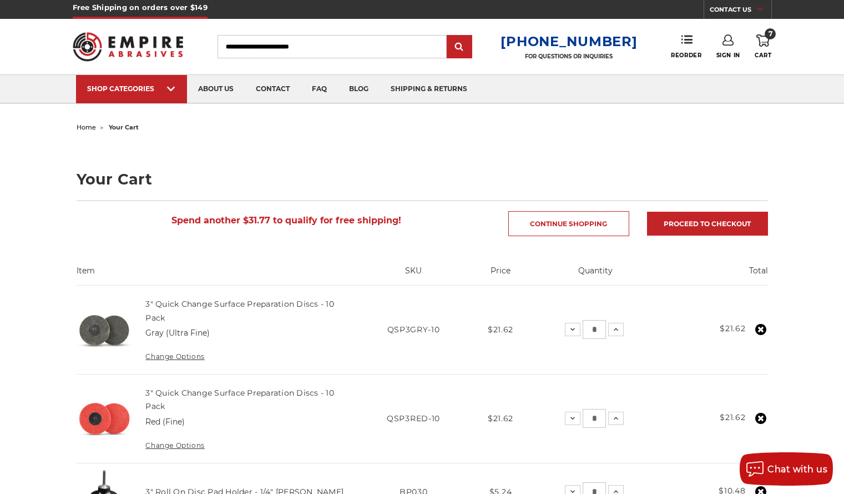
scroll to position [0, 0]
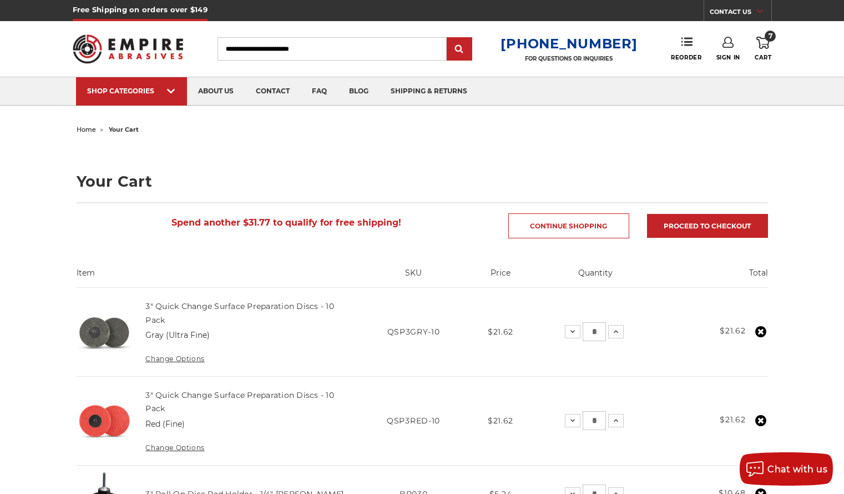
click at [271, 48] on input "Search" at bounding box center [332, 48] width 229 height 23
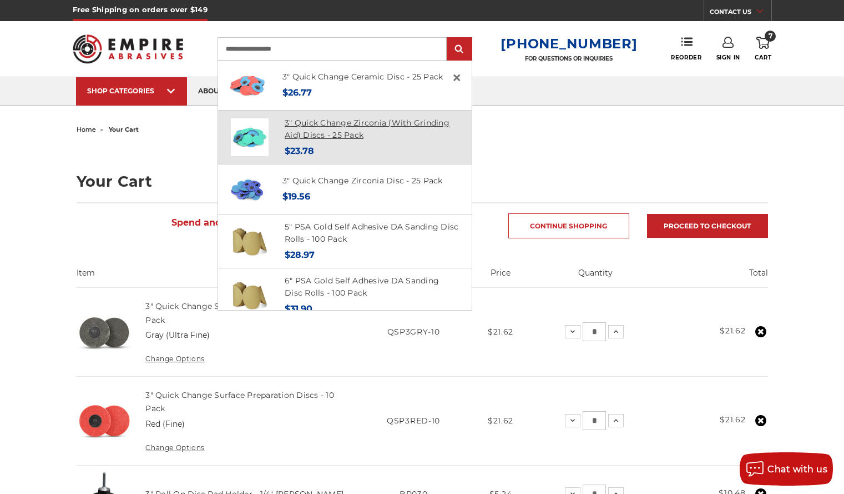
type input "**********"
click at [338, 133] on link "3" Quick Change Zirconia (With Grinding Aid) Discs - 25 Pack" at bounding box center [367, 129] width 165 height 23
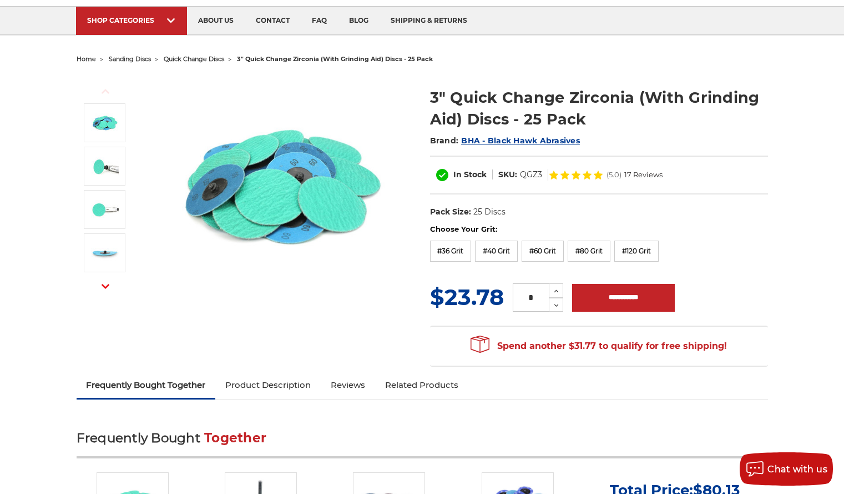
scroll to position [53, 0]
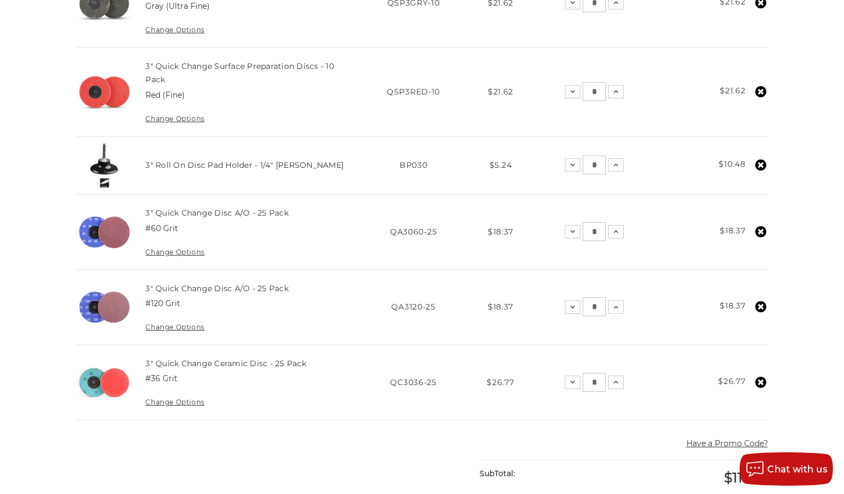
scroll to position [330, 0]
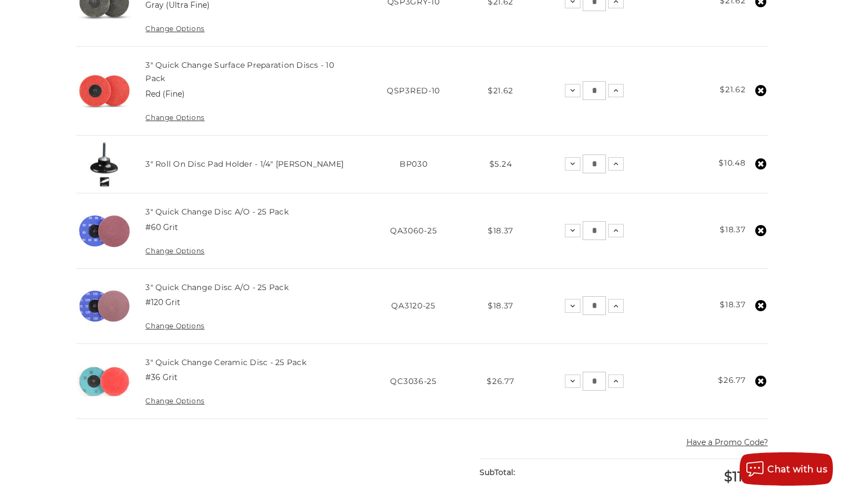
click at [762, 381] on icon at bounding box center [761, 380] width 11 height 11
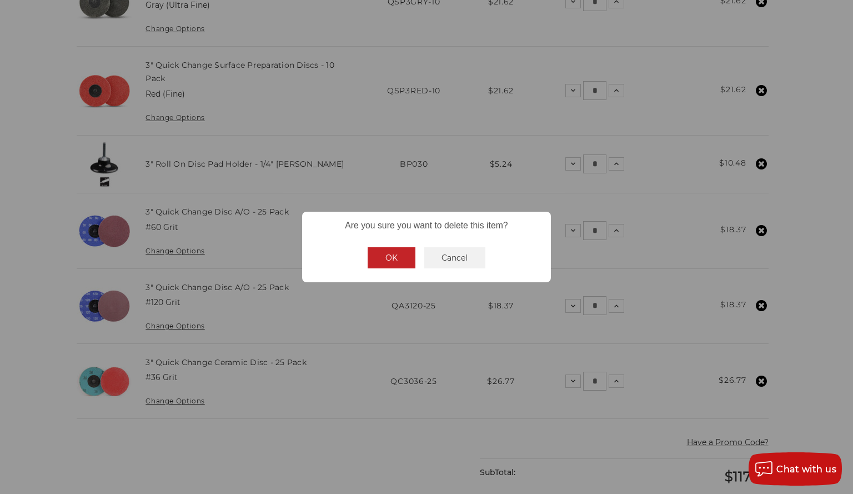
click at [392, 260] on button "OK" at bounding box center [392, 257] width 48 height 21
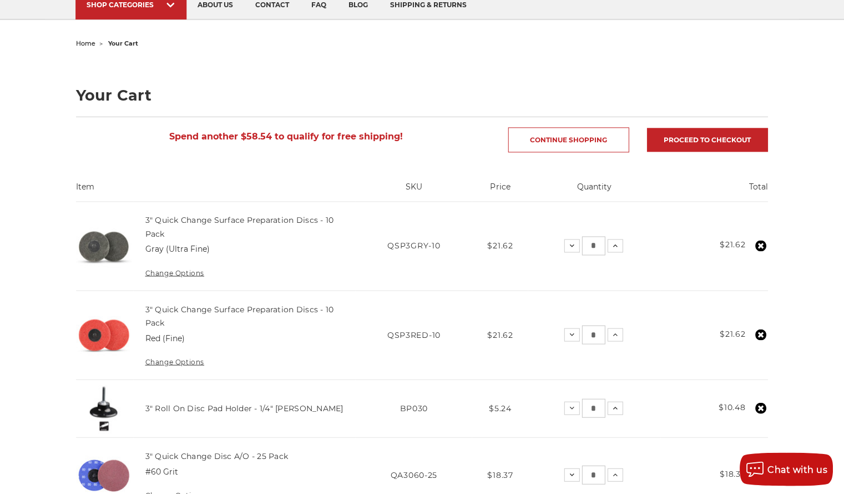
scroll to position [87, 0]
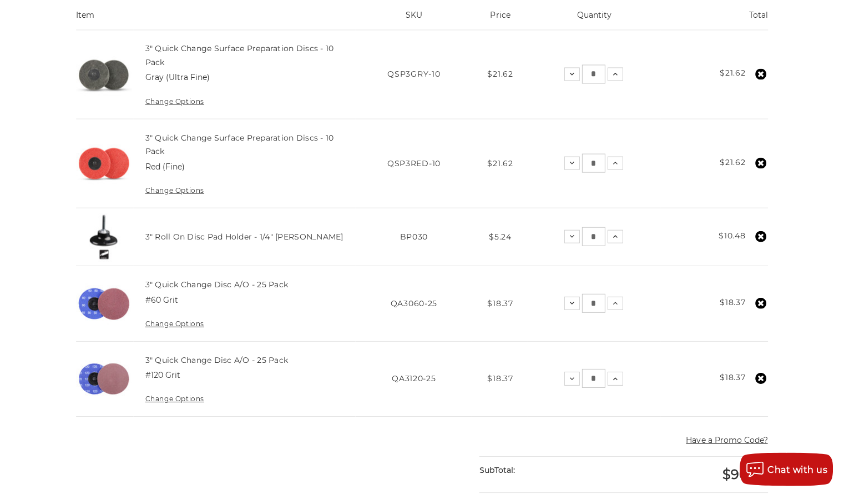
scroll to position [256, 0]
